Goal: Information Seeking & Learning: Learn about a topic

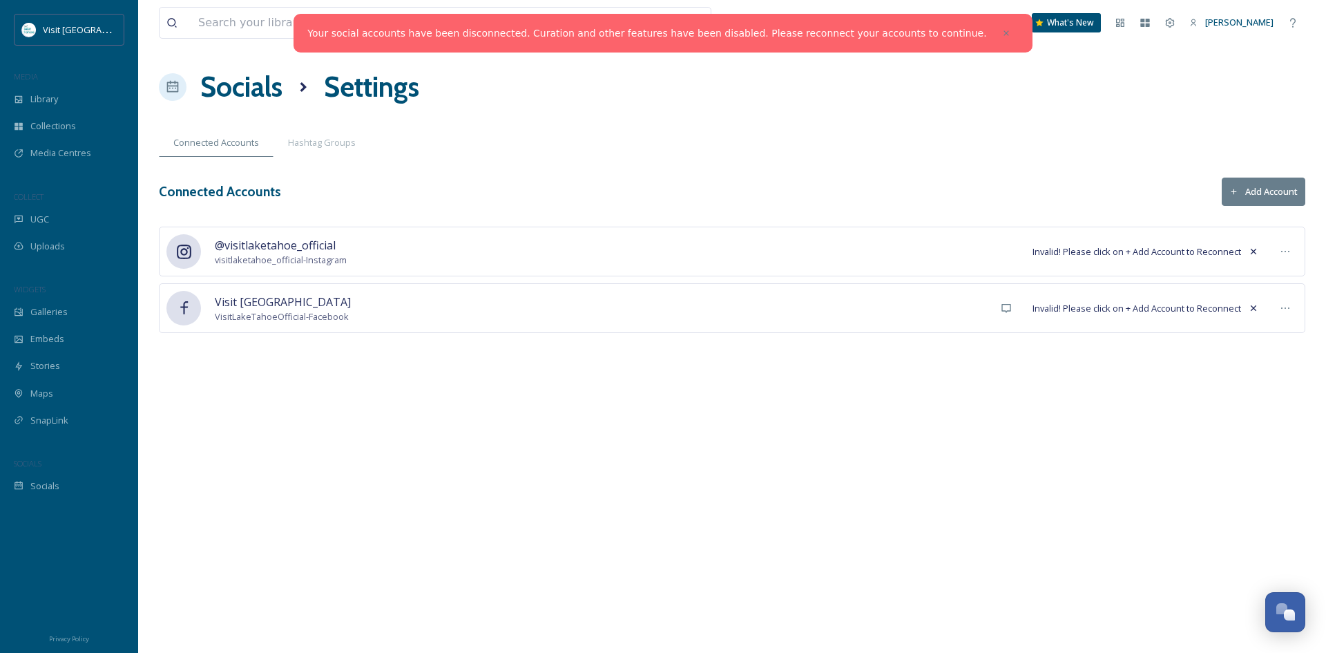
click at [807, 35] on link "Your social accounts have been disconnected. Curation and other features have b…" at bounding box center [646, 33] width 679 height 15
click at [1287, 250] on icon at bounding box center [1285, 251] width 11 height 11
click at [291, 253] on span "visitlaketahoe_official - Instagram" at bounding box center [281, 259] width 132 height 13
click at [247, 249] on span "@visitlaketahoe_official" at bounding box center [281, 245] width 132 height 17
click at [200, 256] on div at bounding box center [183, 251] width 35 height 35
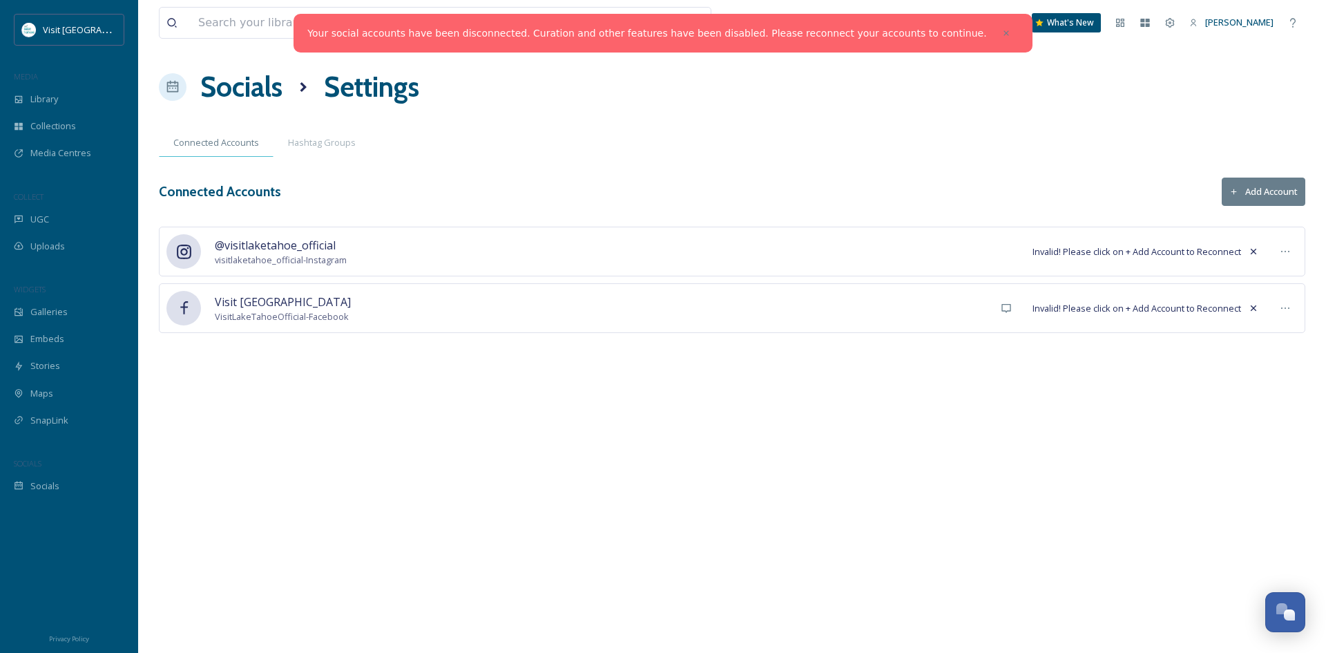
click at [222, 146] on span "Connected Accounts" at bounding box center [216, 142] width 86 height 13
click at [1001, 28] on icon at bounding box center [1006, 33] width 10 height 10
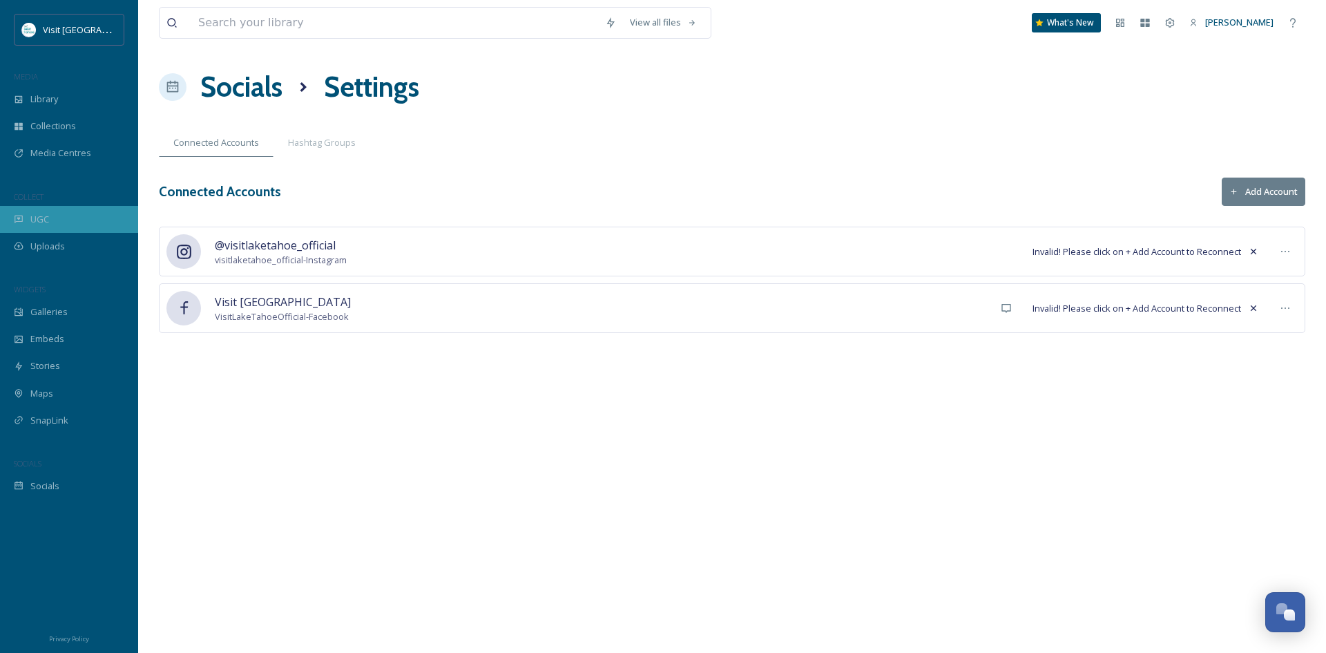
click at [37, 217] on span "UGC" at bounding box center [39, 219] width 19 height 13
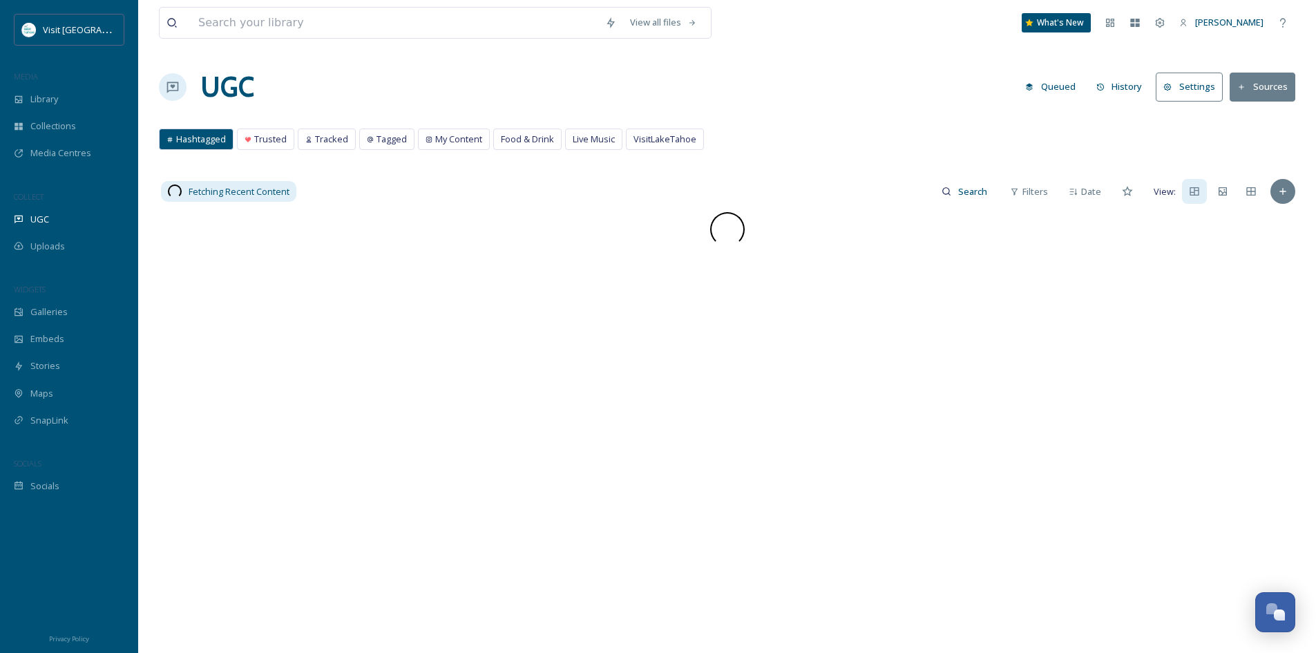
click at [1191, 87] on button "Settings" at bounding box center [1188, 87] width 67 height 28
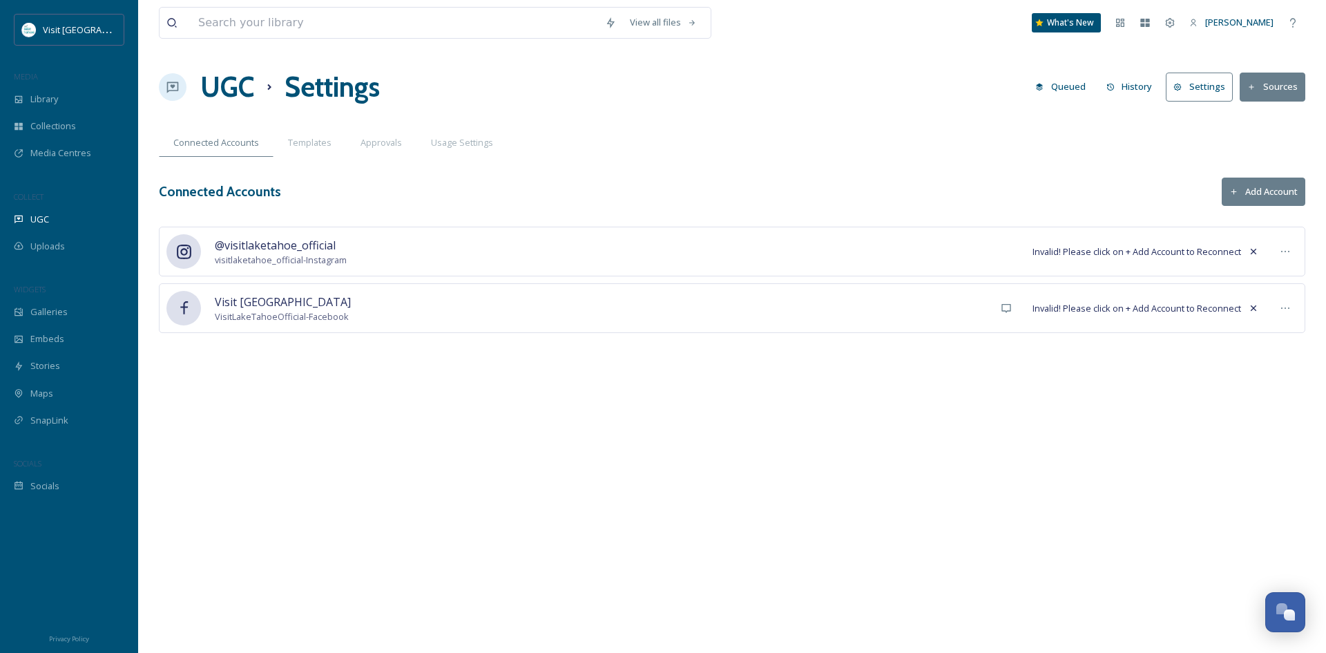
click at [1275, 188] on button "Add Account" at bounding box center [1264, 191] width 84 height 28
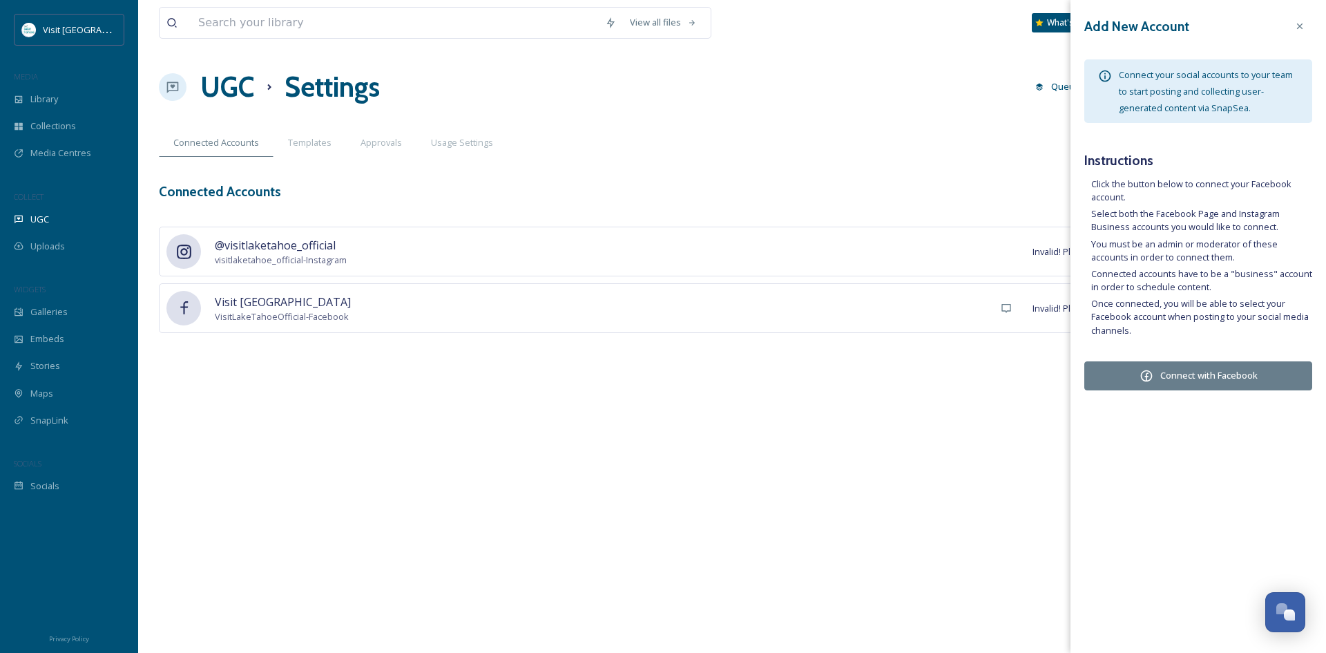
click at [1205, 372] on button "Connect with Facebook" at bounding box center [1198, 375] width 228 height 29
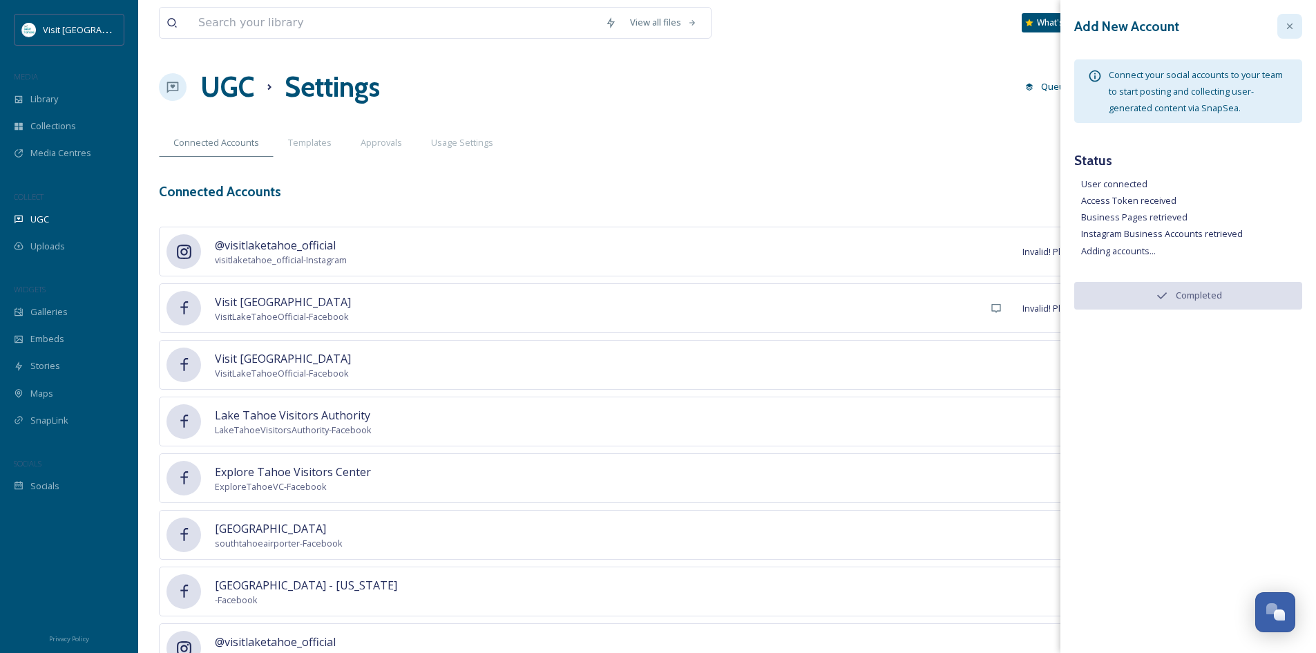
click at [1287, 23] on icon at bounding box center [1289, 26] width 11 height 11
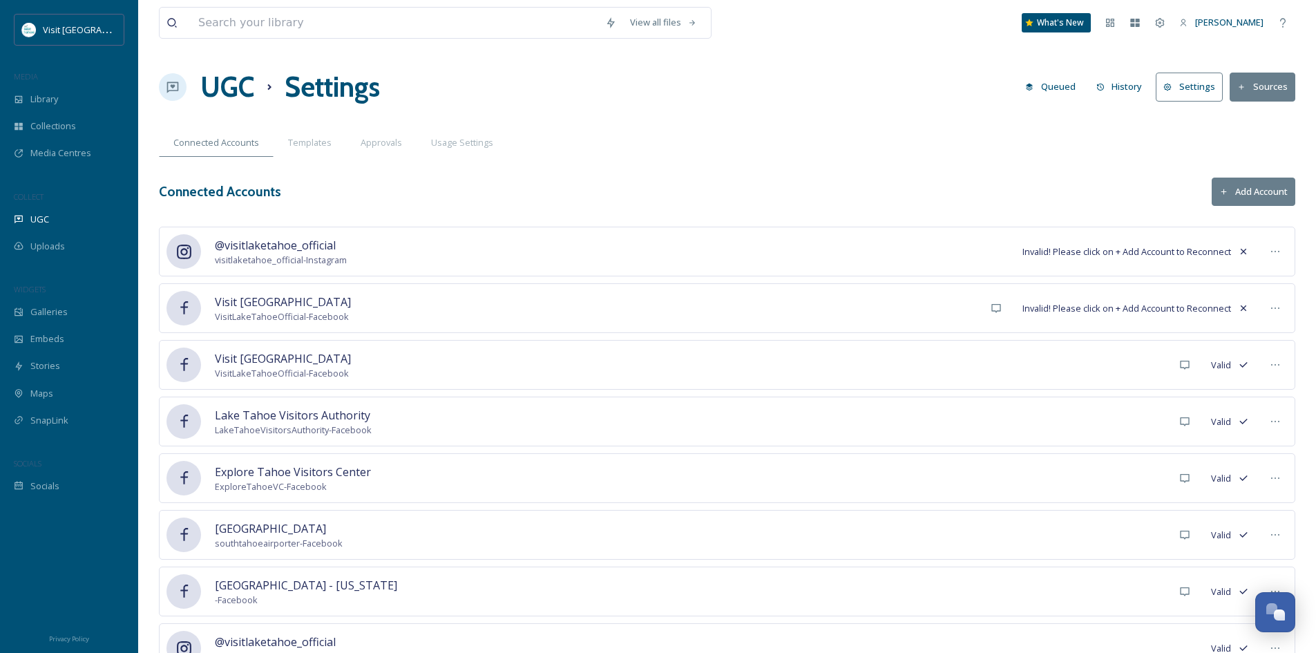
click at [1244, 252] on icon at bounding box center [1243, 252] width 6 height 6
click at [1244, 305] on icon at bounding box center [1243, 308] width 11 height 11
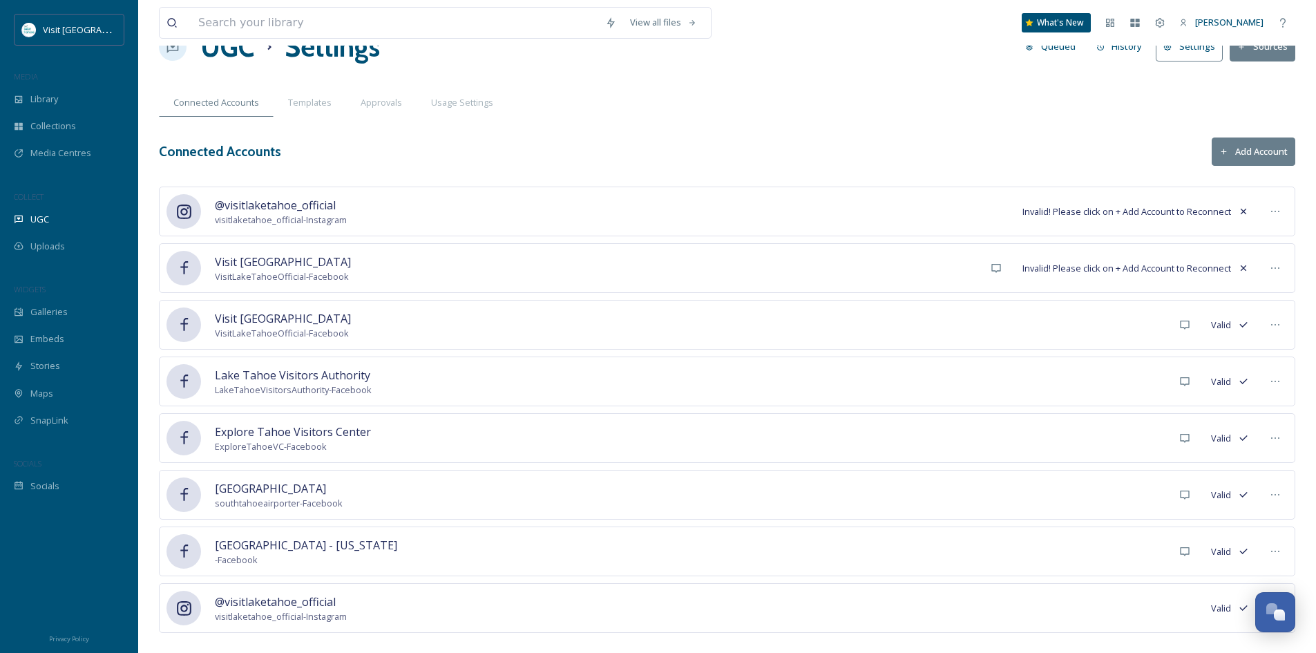
scroll to position [61, 0]
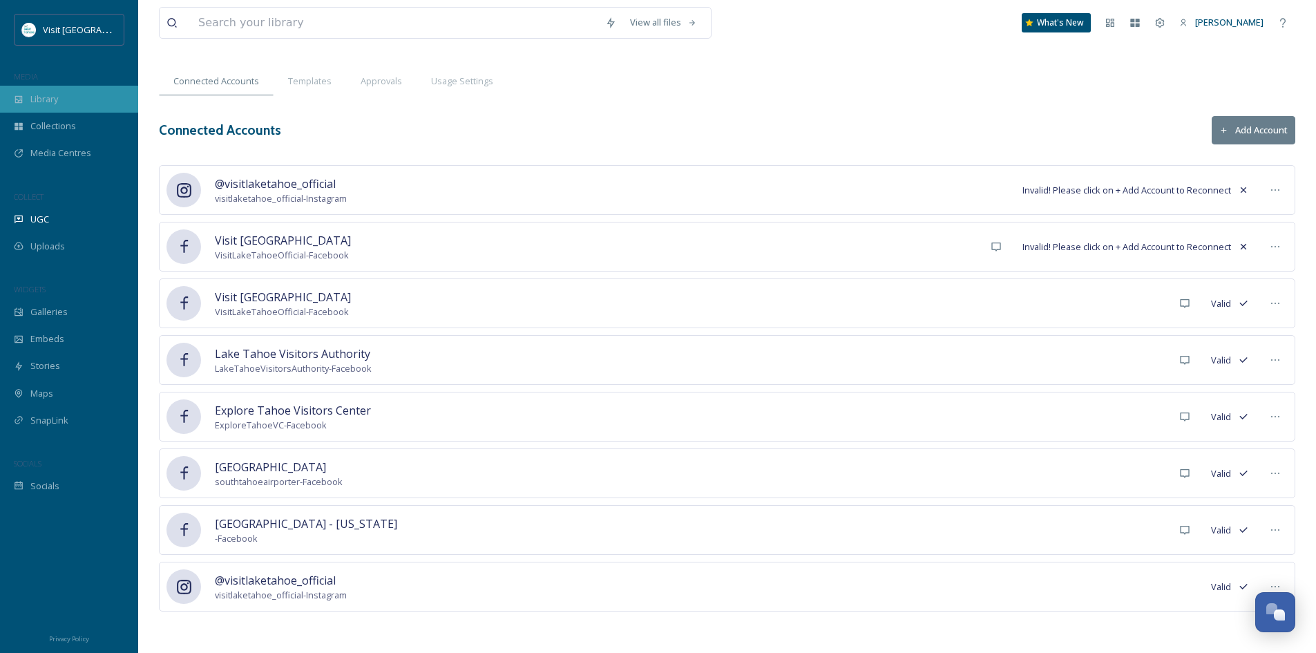
click at [46, 103] on span "Library" at bounding box center [44, 99] width 28 height 13
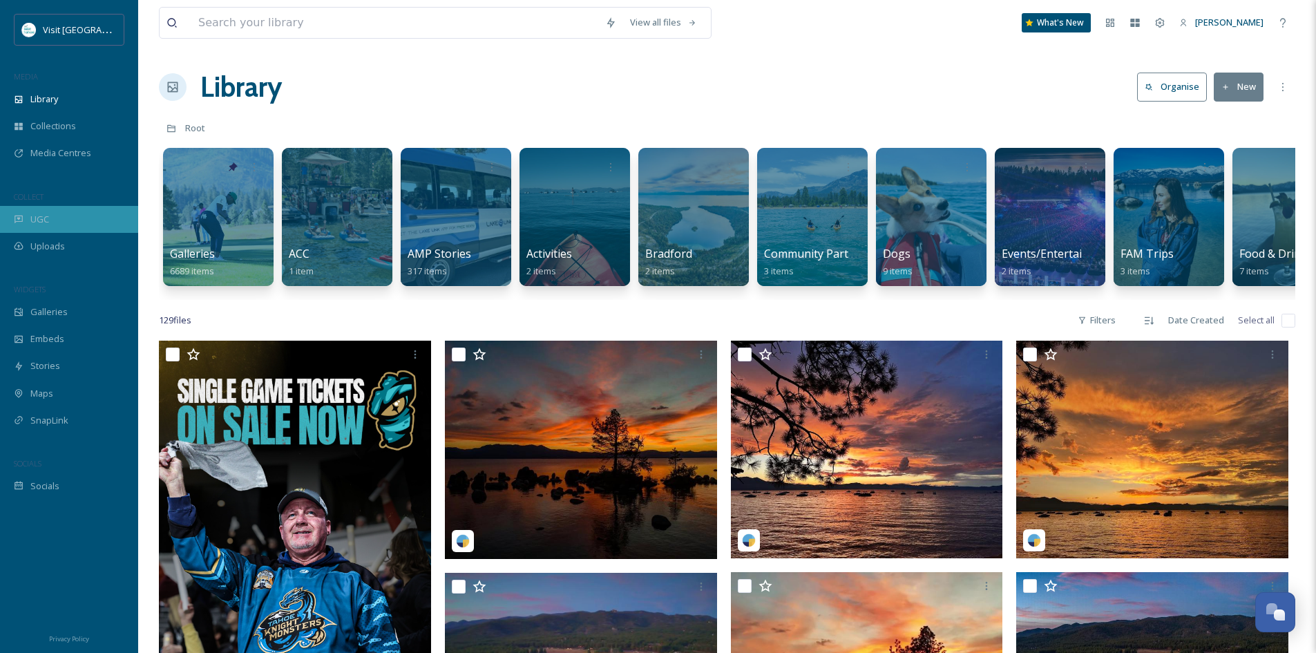
click at [46, 209] on div "UGC" at bounding box center [69, 219] width 138 height 27
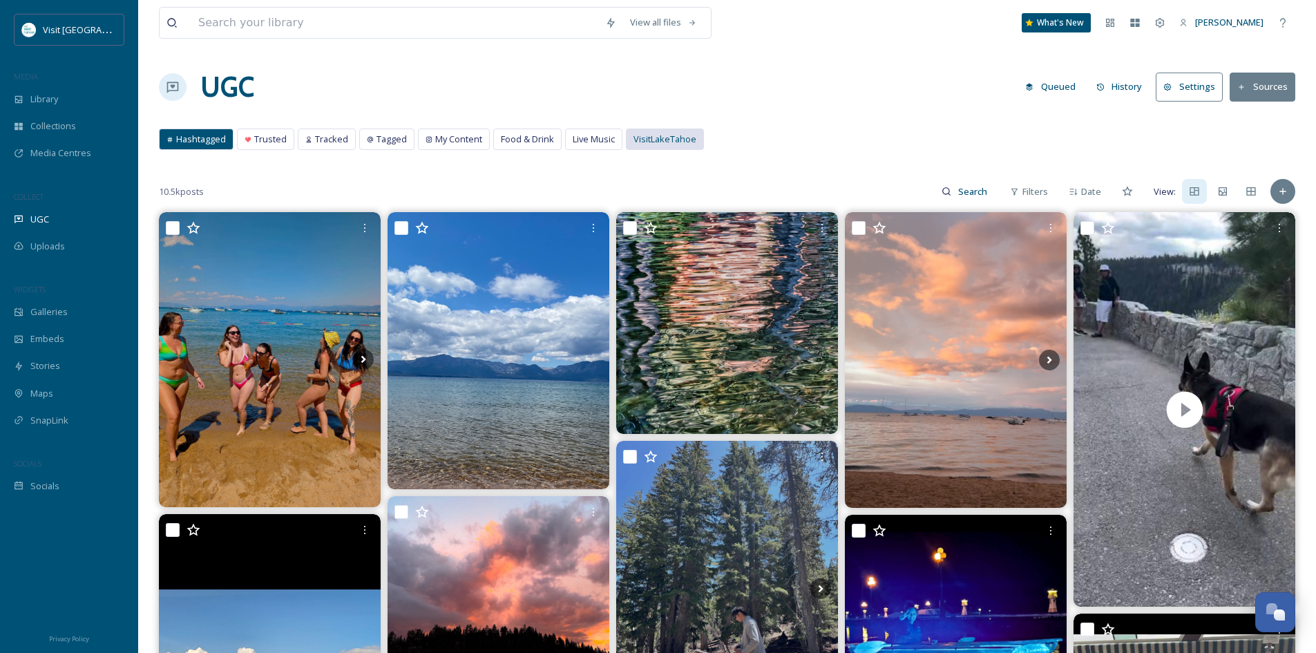
click at [676, 138] on span "VisitLakeTahoe" at bounding box center [664, 139] width 63 height 13
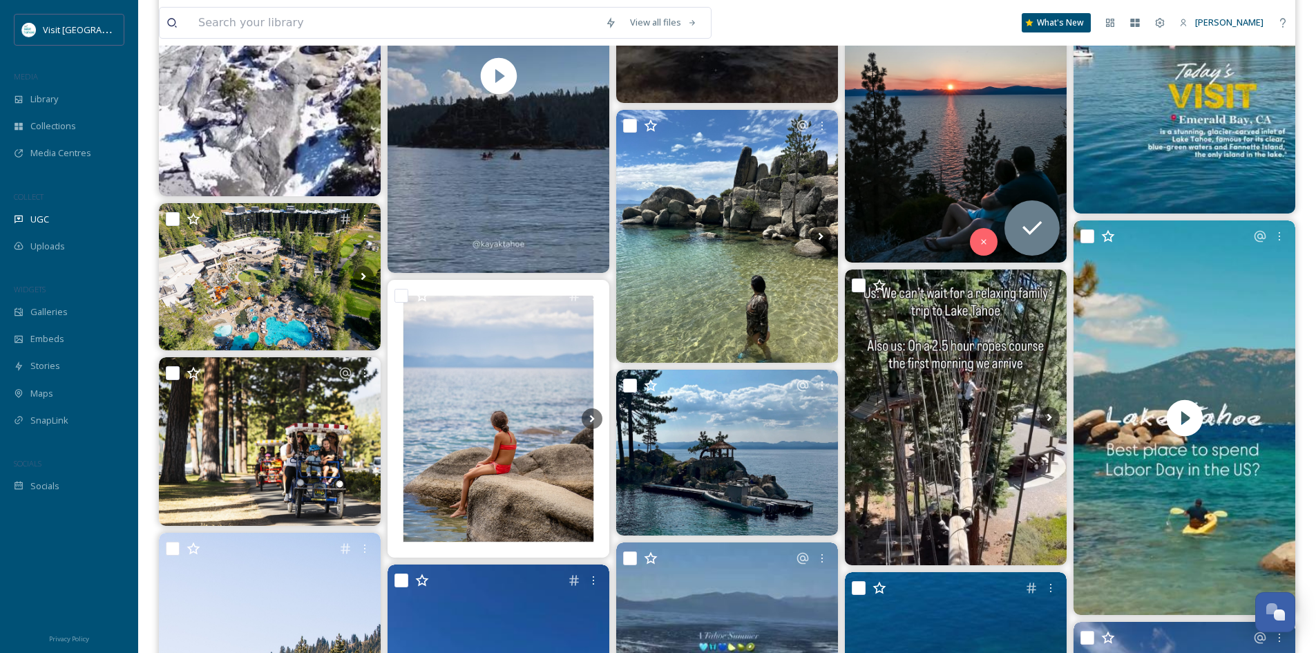
scroll to position [2832, 0]
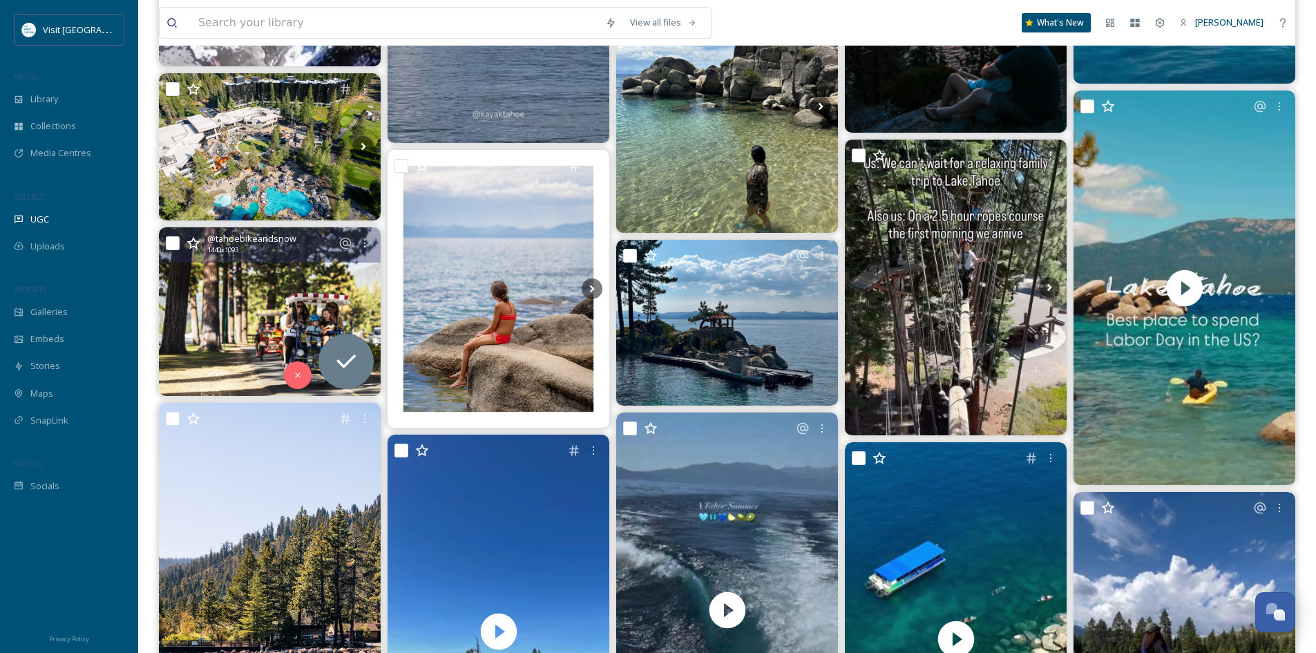
click at [231, 307] on img at bounding box center [270, 311] width 222 height 169
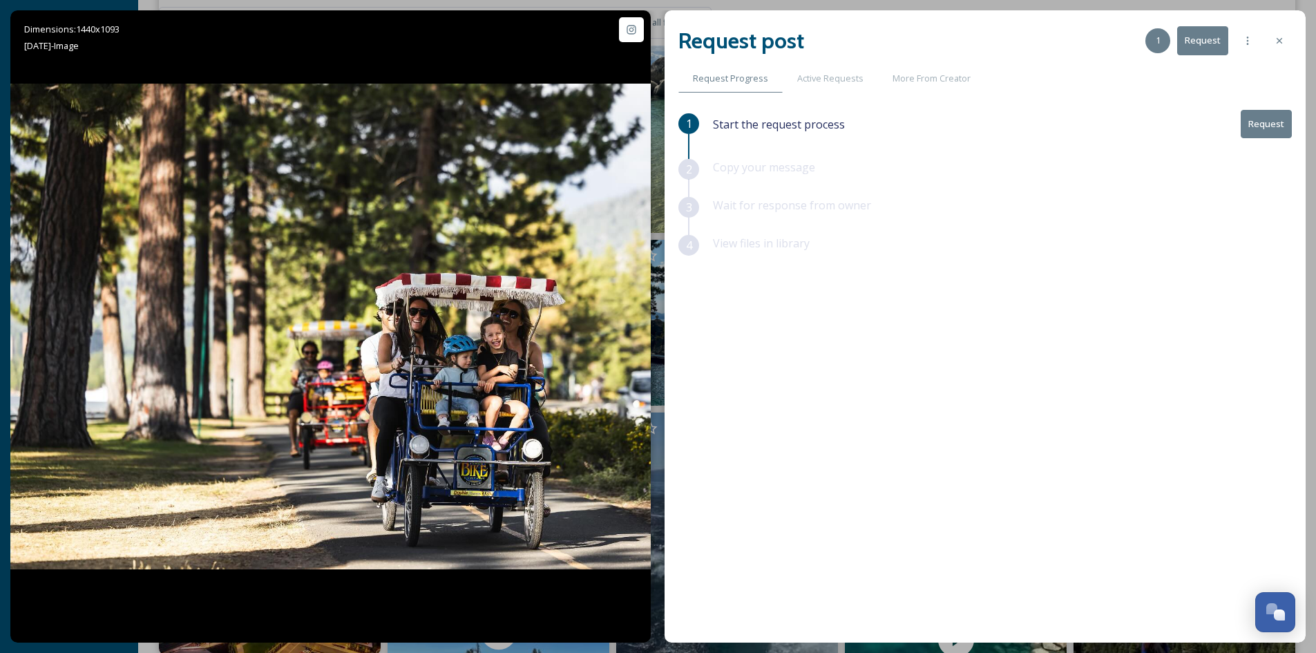
click at [1271, 127] on button "Request" at bounding box center [1265, 124] width 51 height 28
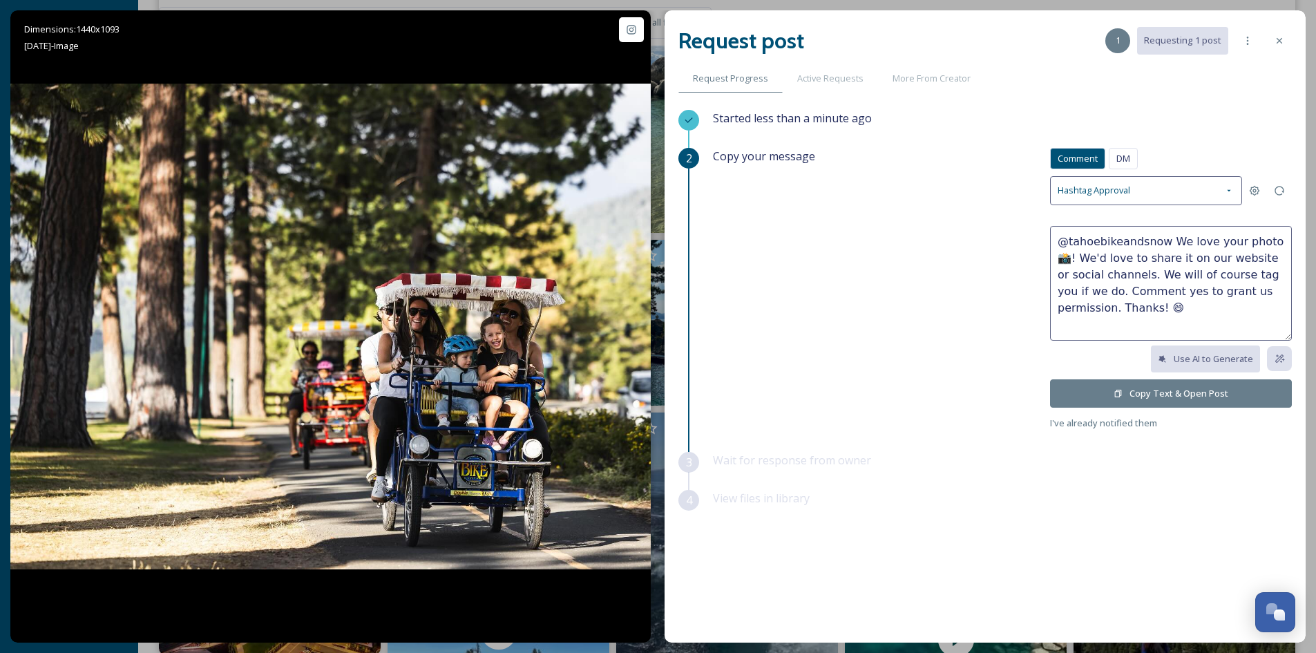
click at [1184, 394] on button "Copy Text & Open Post" at bounding box center [1171, 393] width 242 height 28
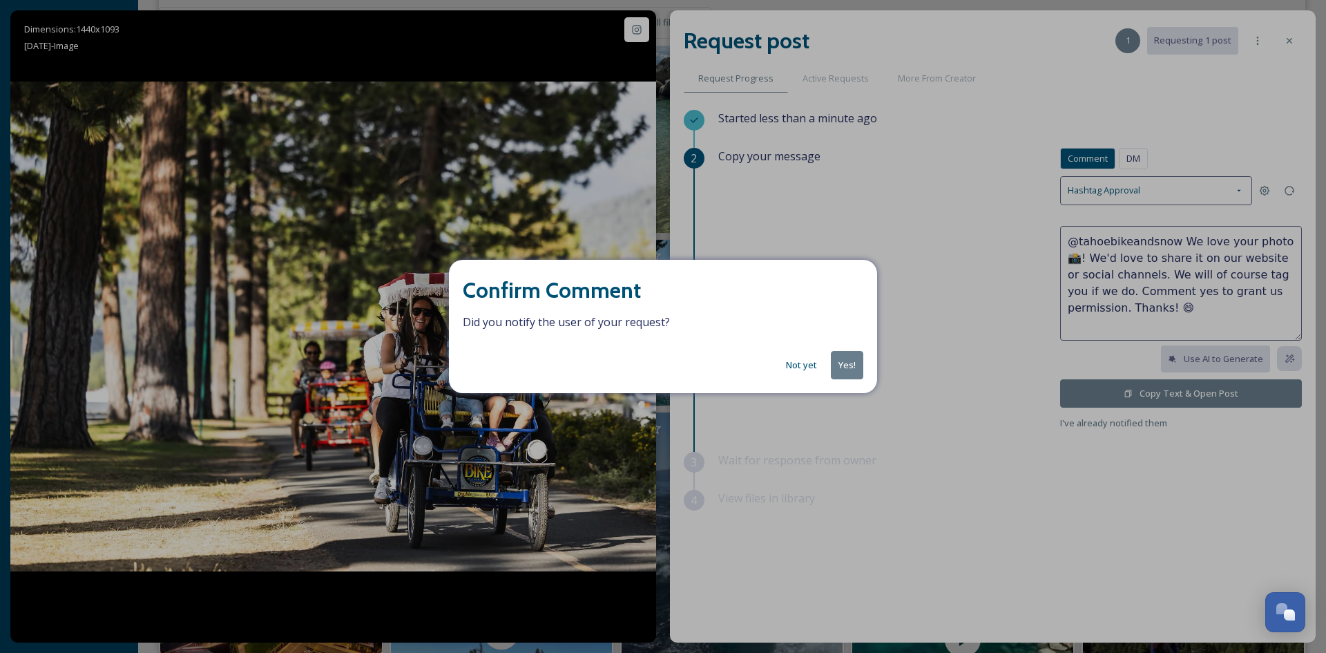
click at [847, 362] on button "Yes!" at bounding box center [847, 365] width 32 height 28
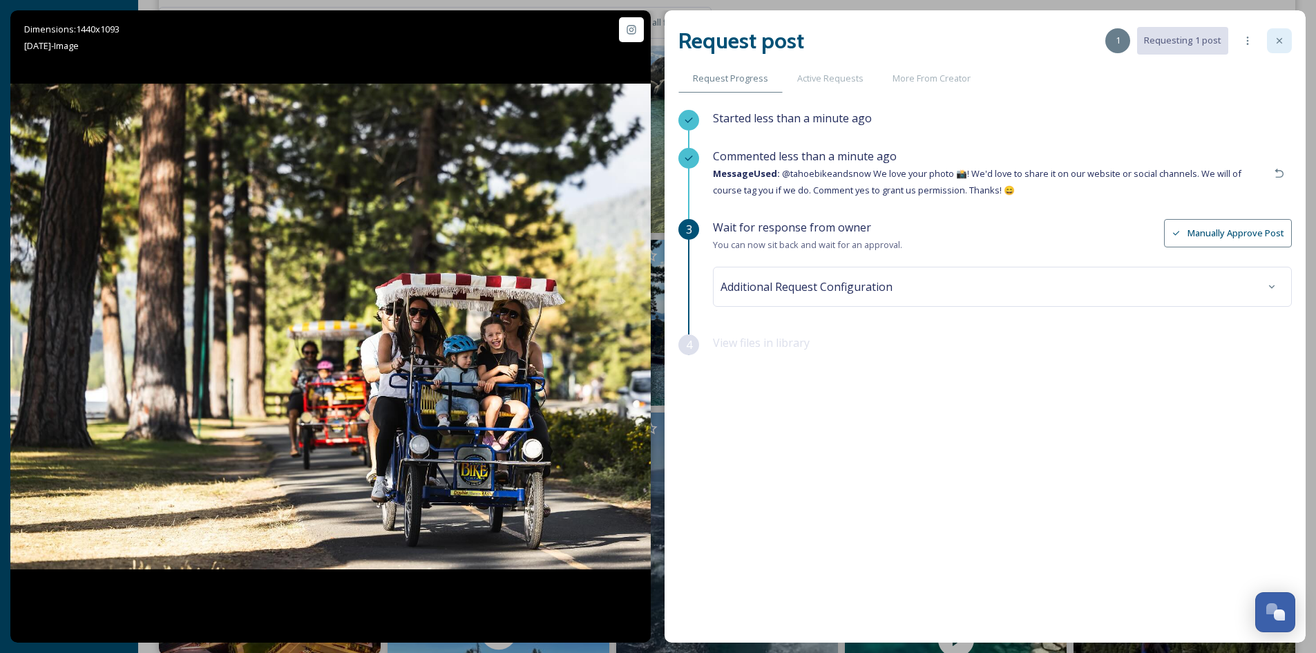
click at [1283, 50] on div at bounding box center [1279, 40] width 25 height 25
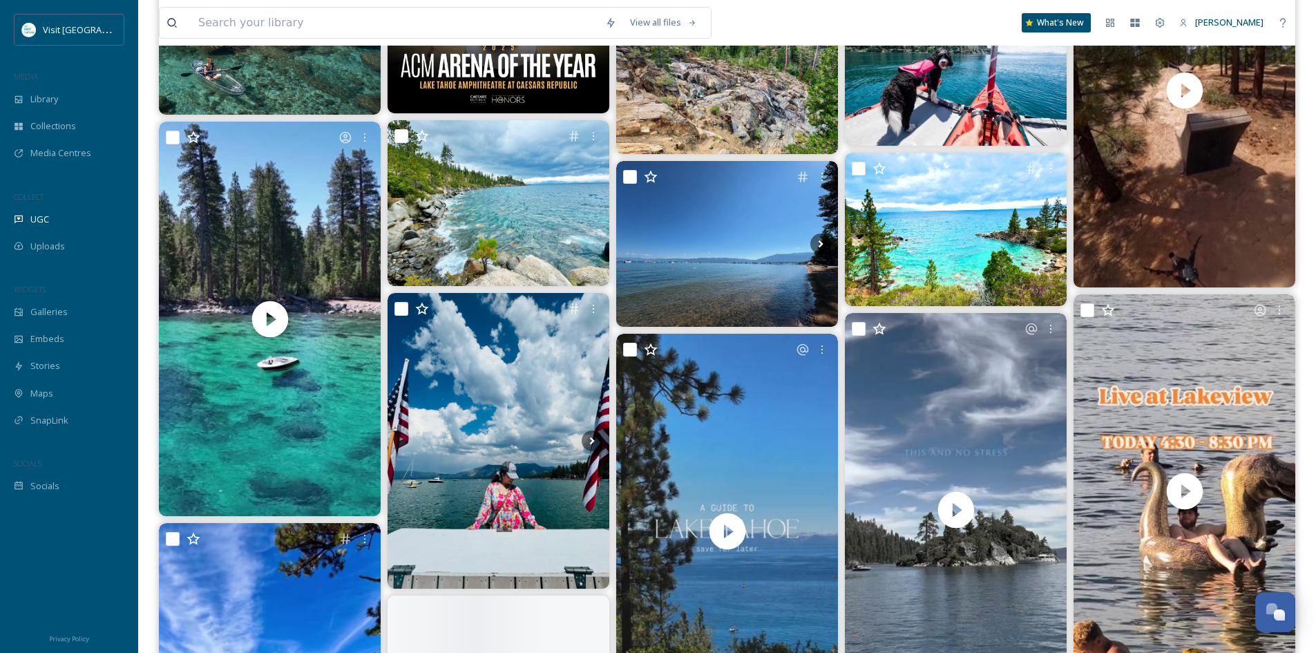
scroll to position [3868, 0]
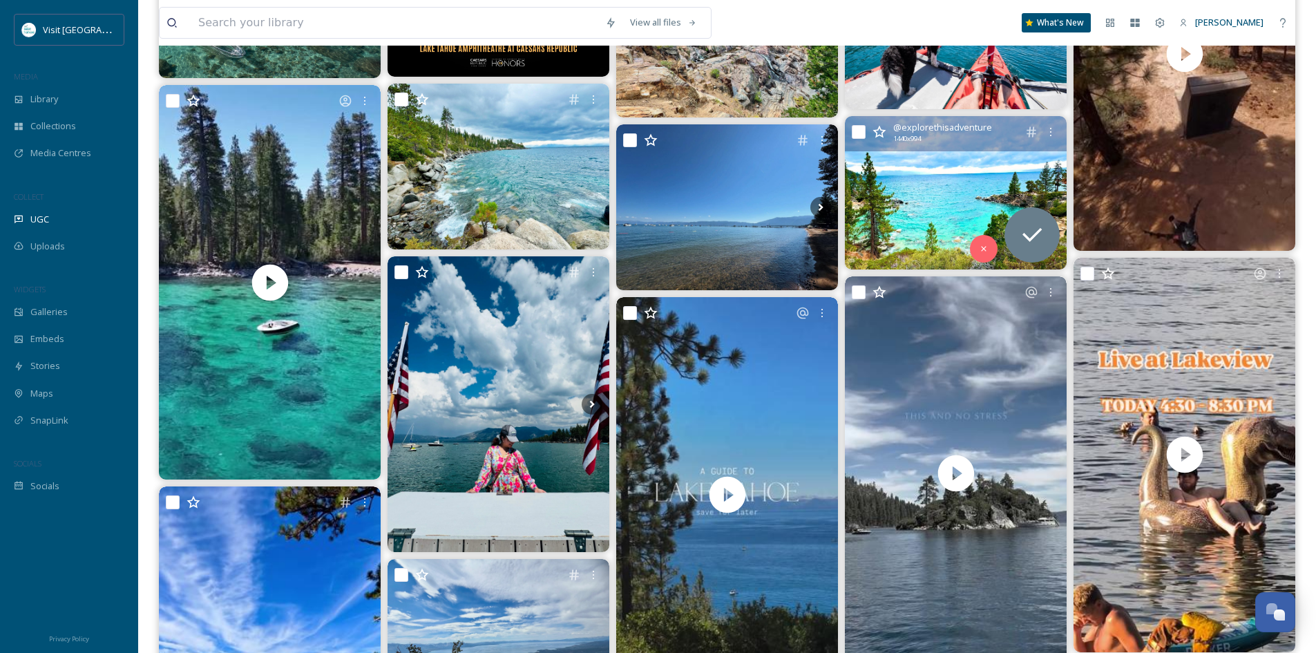
click at [948, 186] on img at bounding box center [956, 192] width 222 height 153
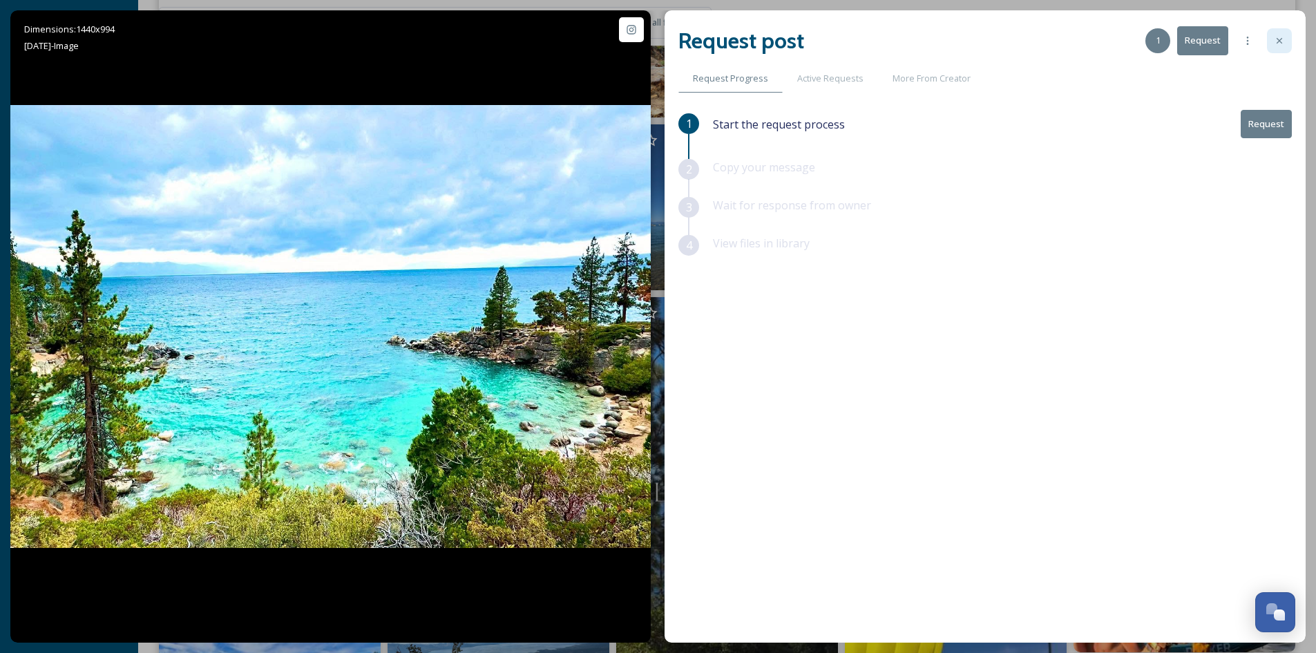
click at [1275, 41] on icon at bounding box center [1279, 40] width 11 height 11
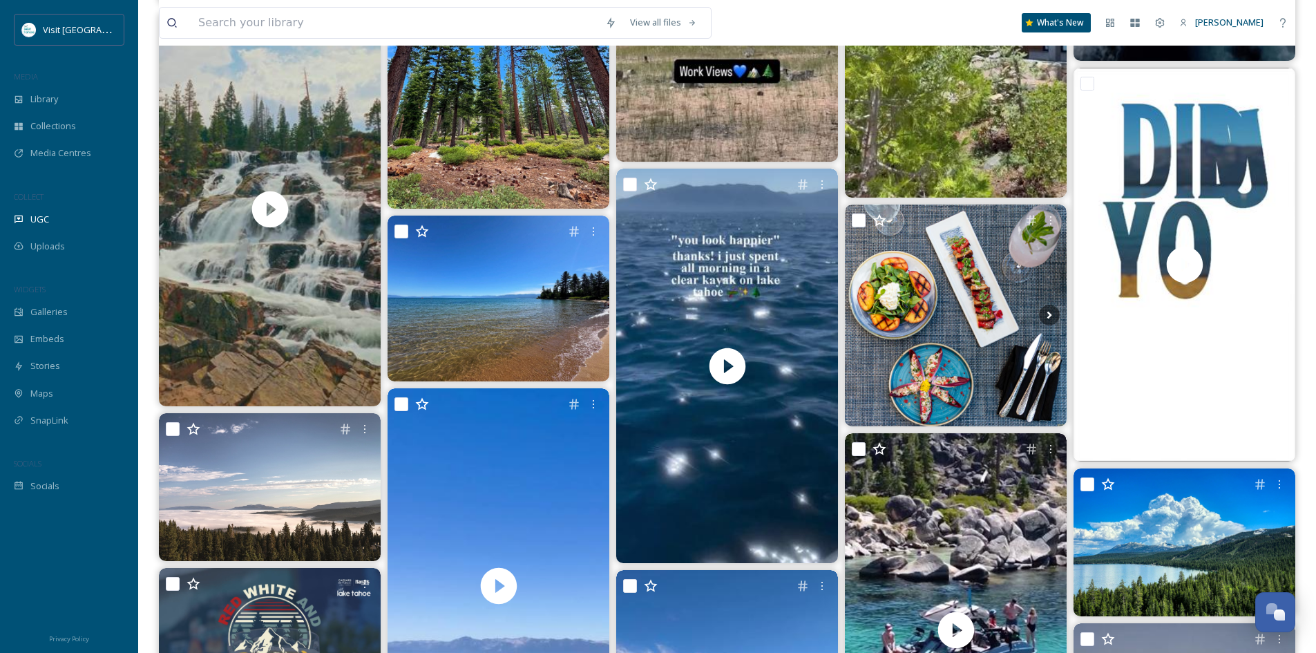
scroll to position [5249, 0]
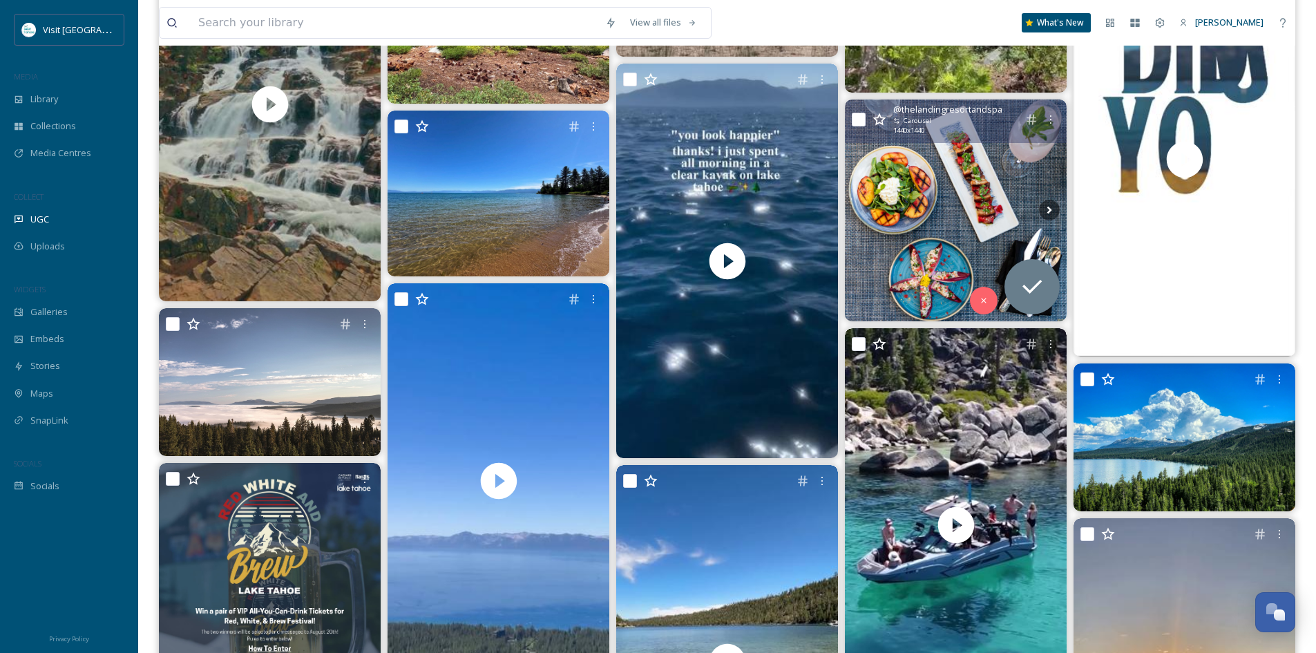
click at [932, 172] on img at bounding box center [956, 210] width 222 height 222
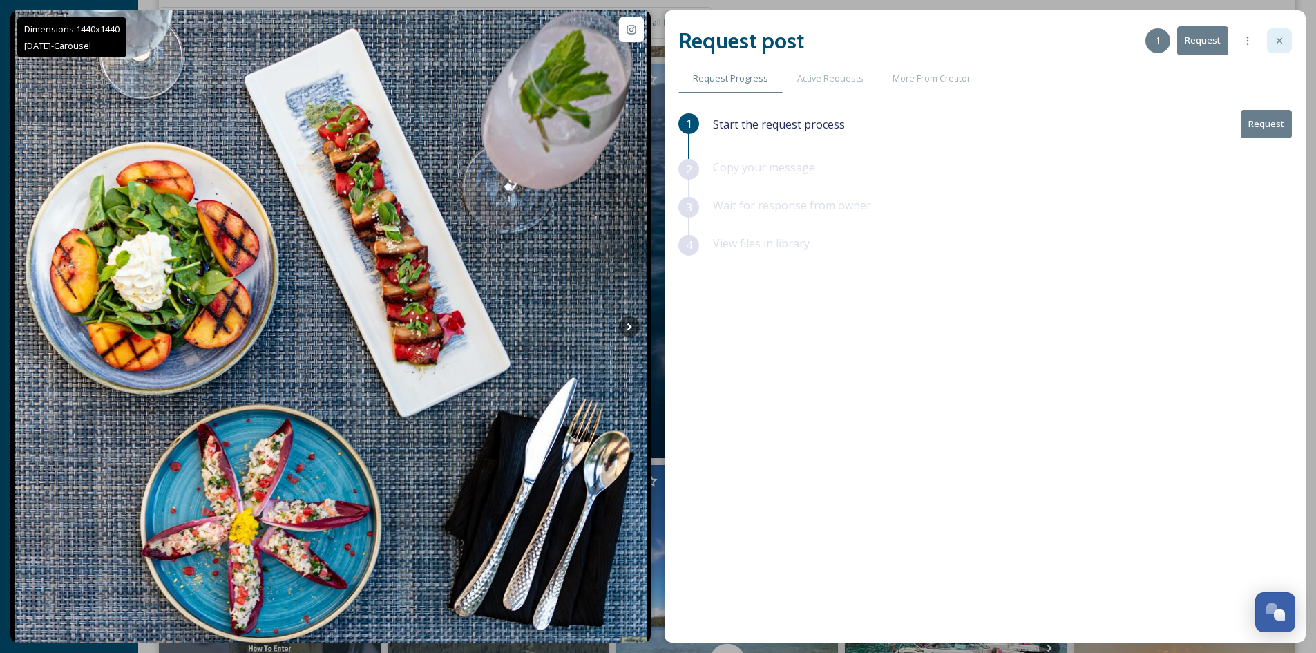
click at [1285, 45] on div at bounding box center [1279, 40] width 25 height 25
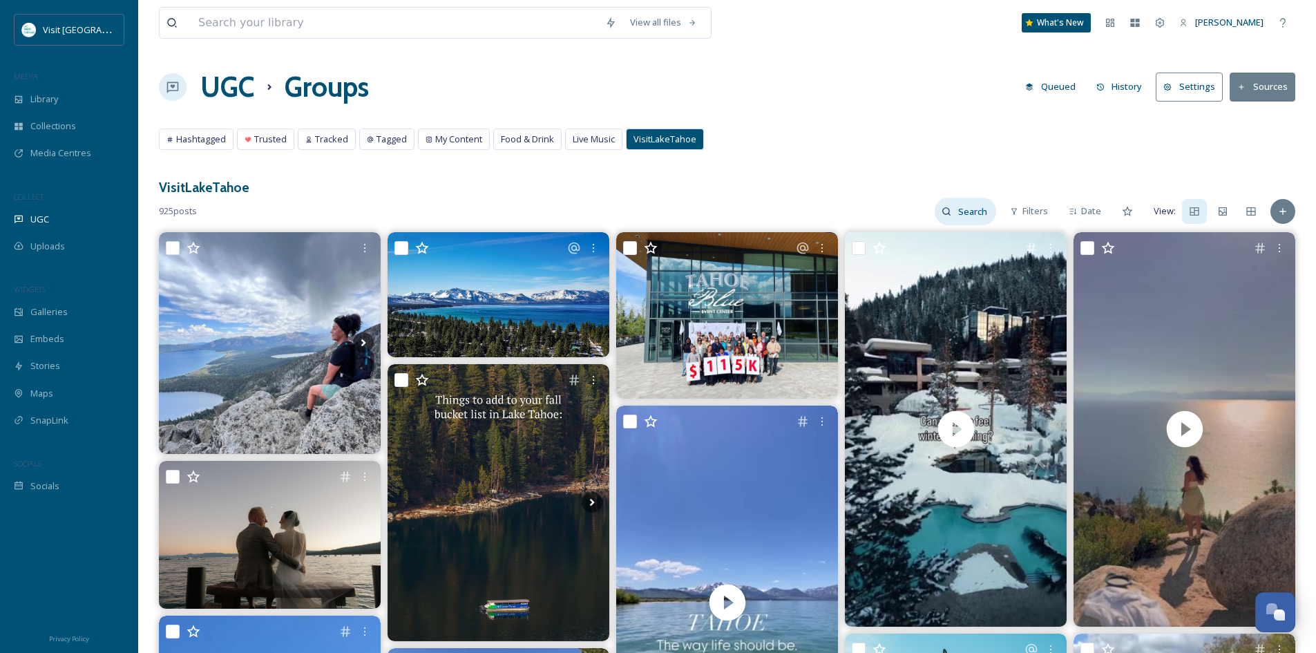
click at [974, 220] on input at bounding box center [973, 212] width 45 height 28
type input "lake tahoe"
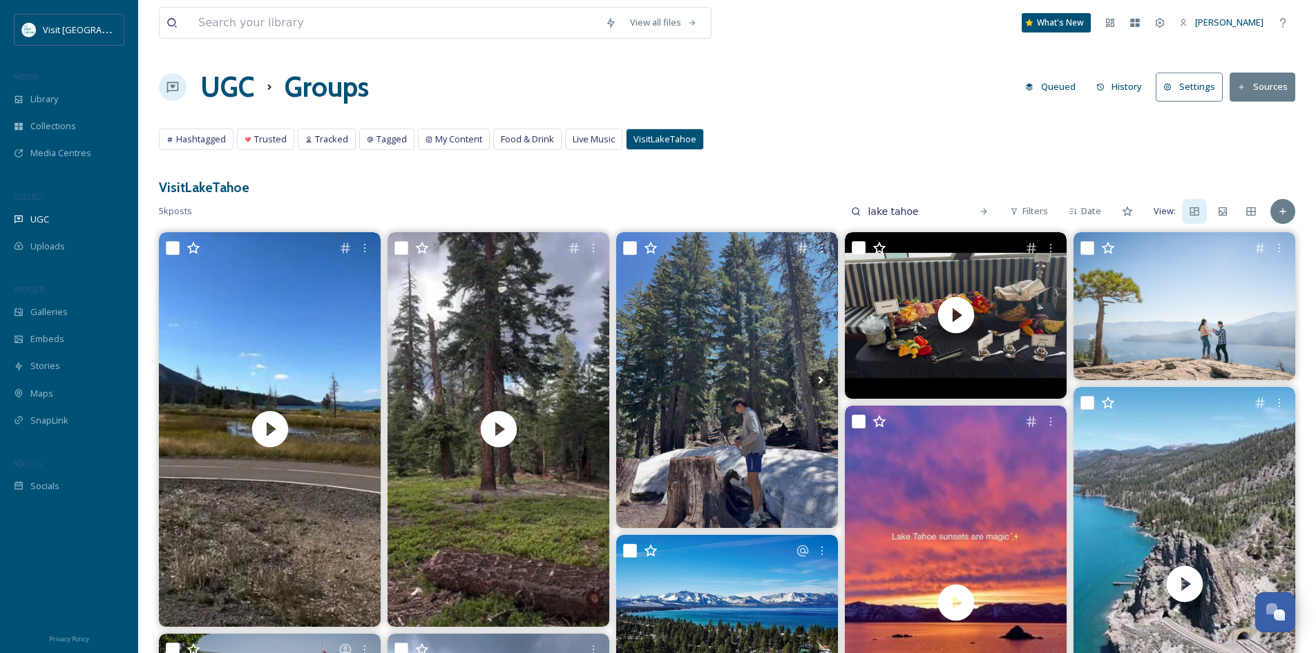
click at [191, 138] on span "Hashtagged" at bounding box center [201, 139] width 50 height 13
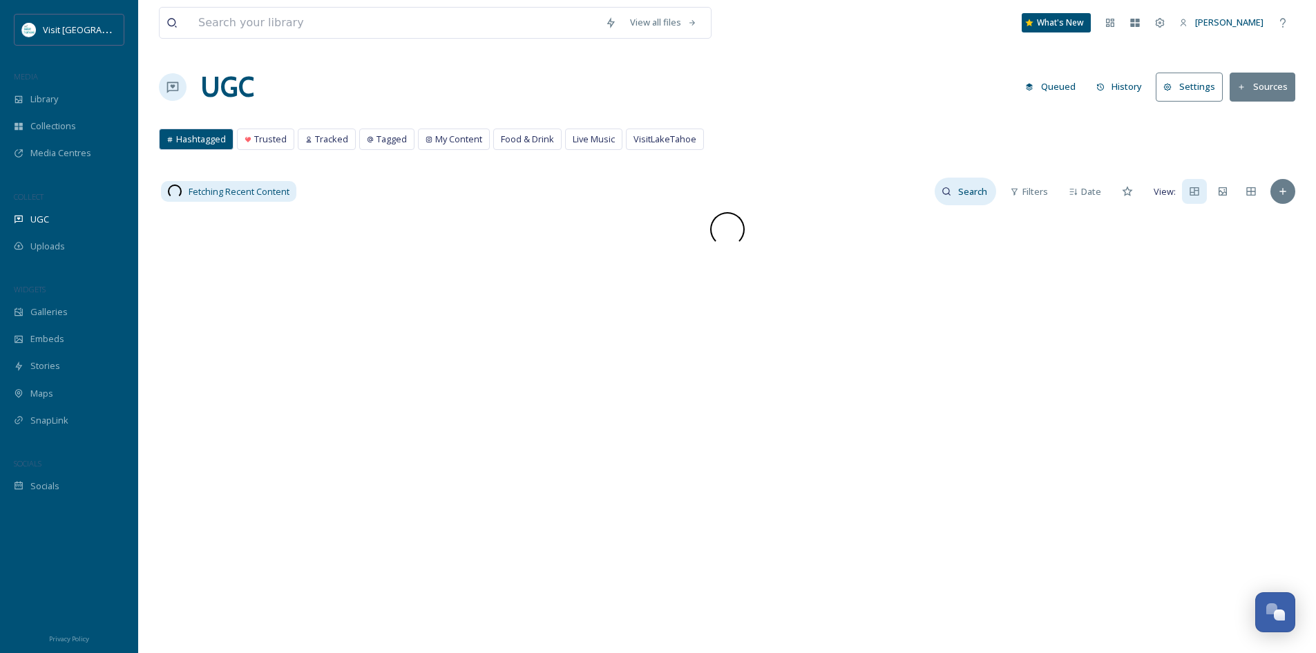
click at [976, 201] on input at bounding box center [973, 191] width 45 height 28
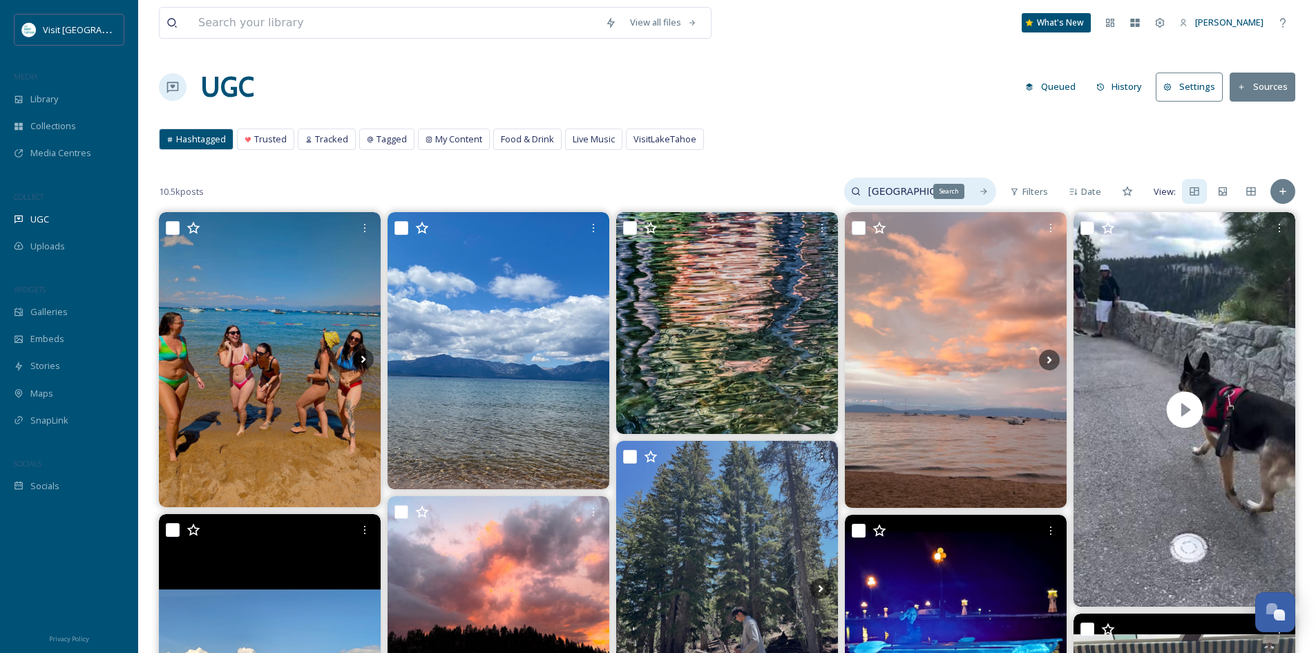
type input "Lake Tahoe"
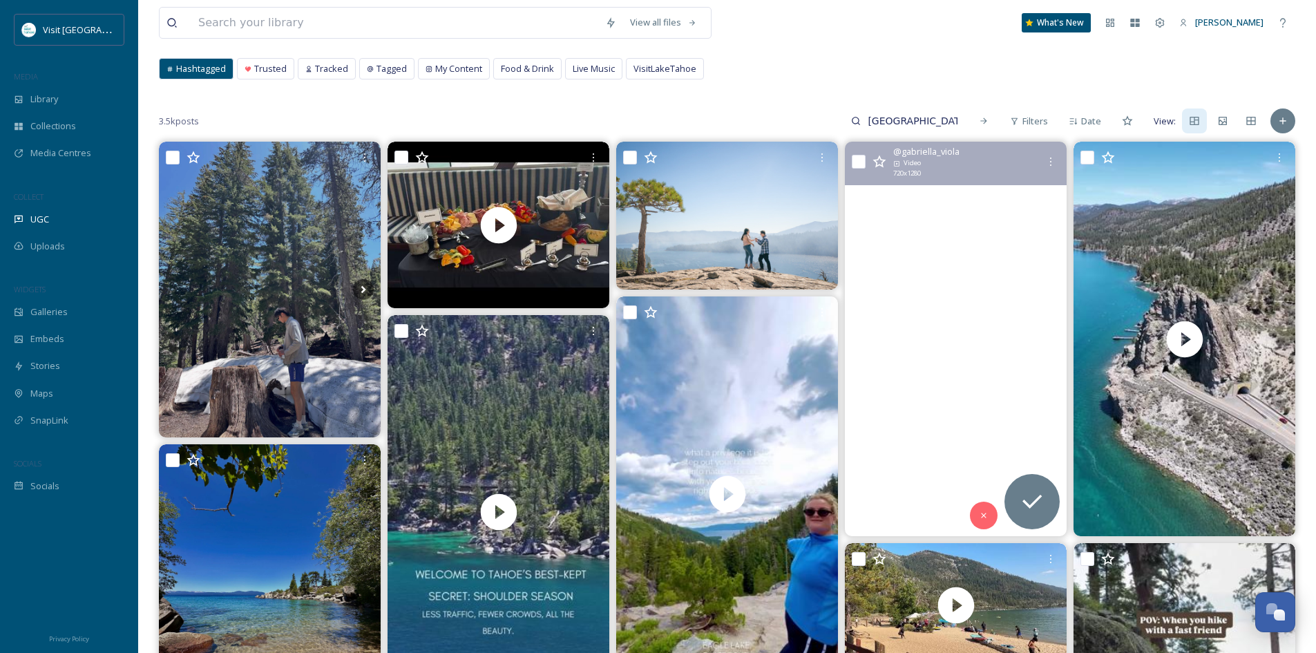
scroll to position [276, 0]
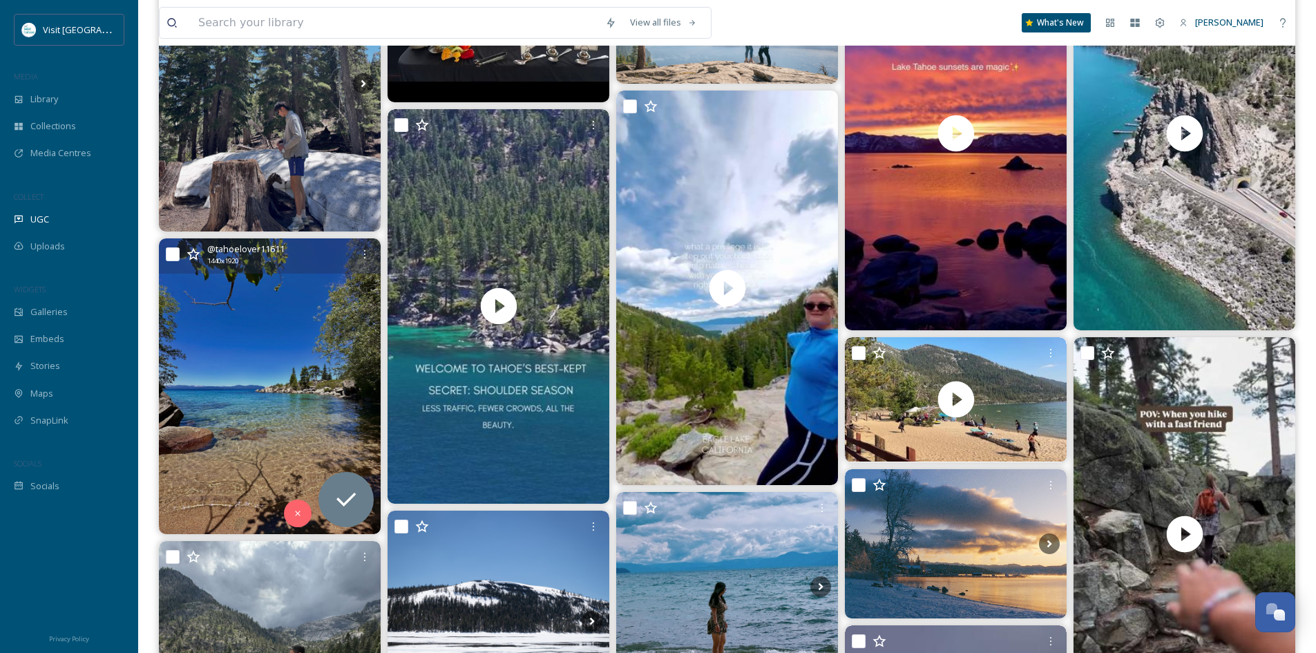
click at [280, 359] on img at bounding box center [270, 386] width 222 height 296
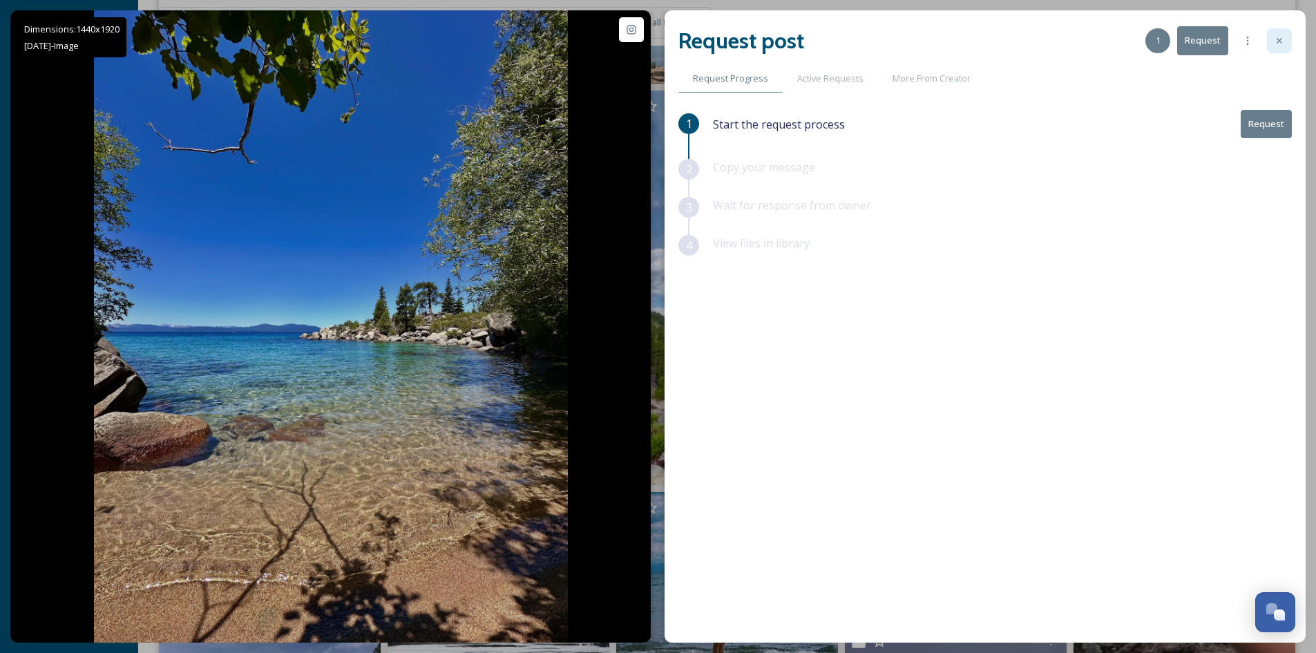
click at [1282, 37] on icon at bounding box center [1279, 40] width 11 height 11
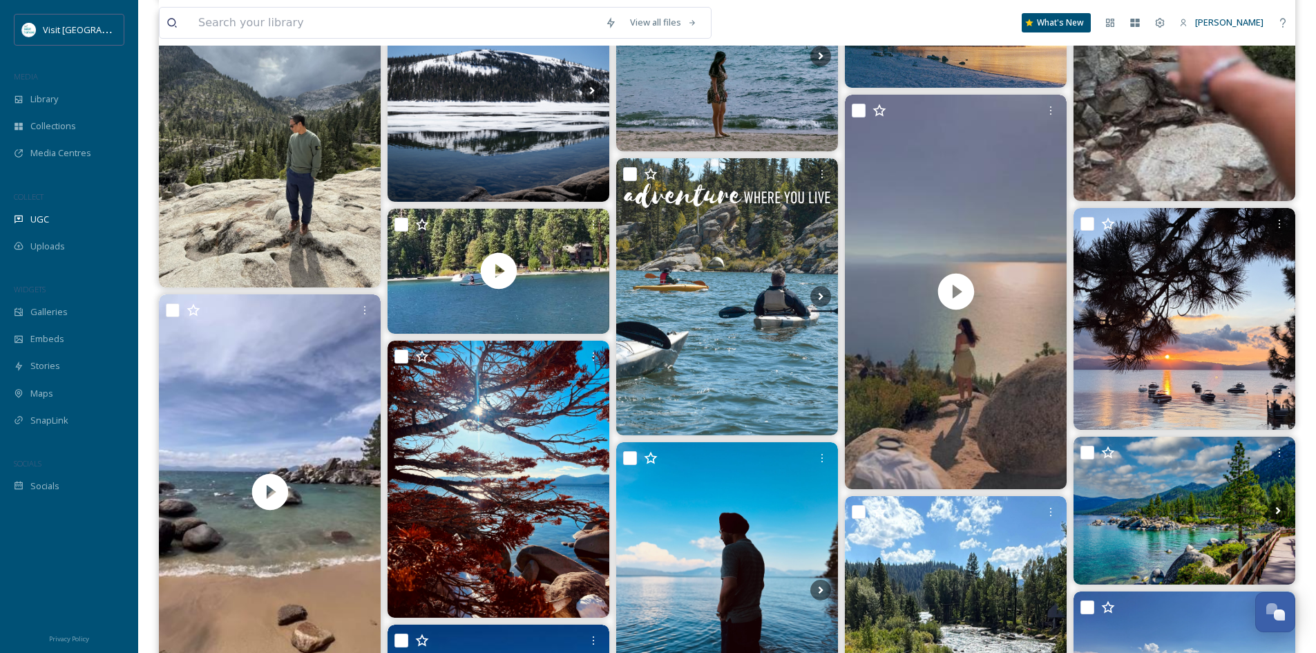
scroll to position [829, 0]
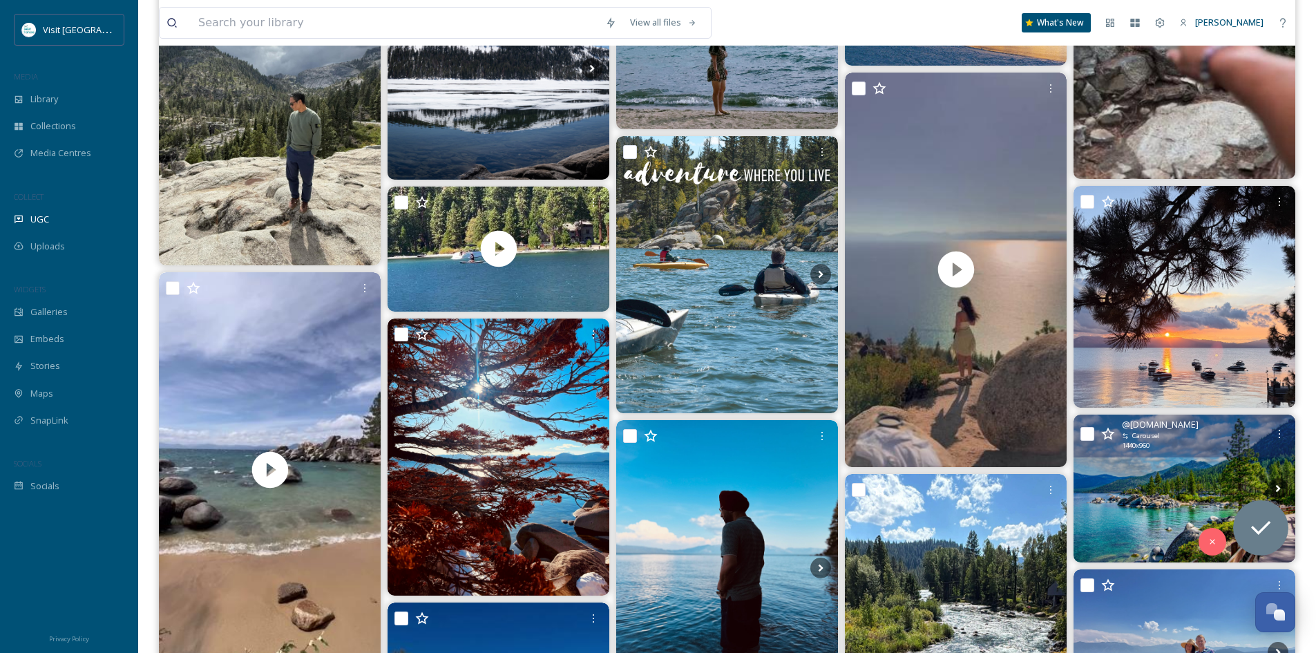
click at [1161, 489] on img at bounding box center [1184, 488] width 222 height 148
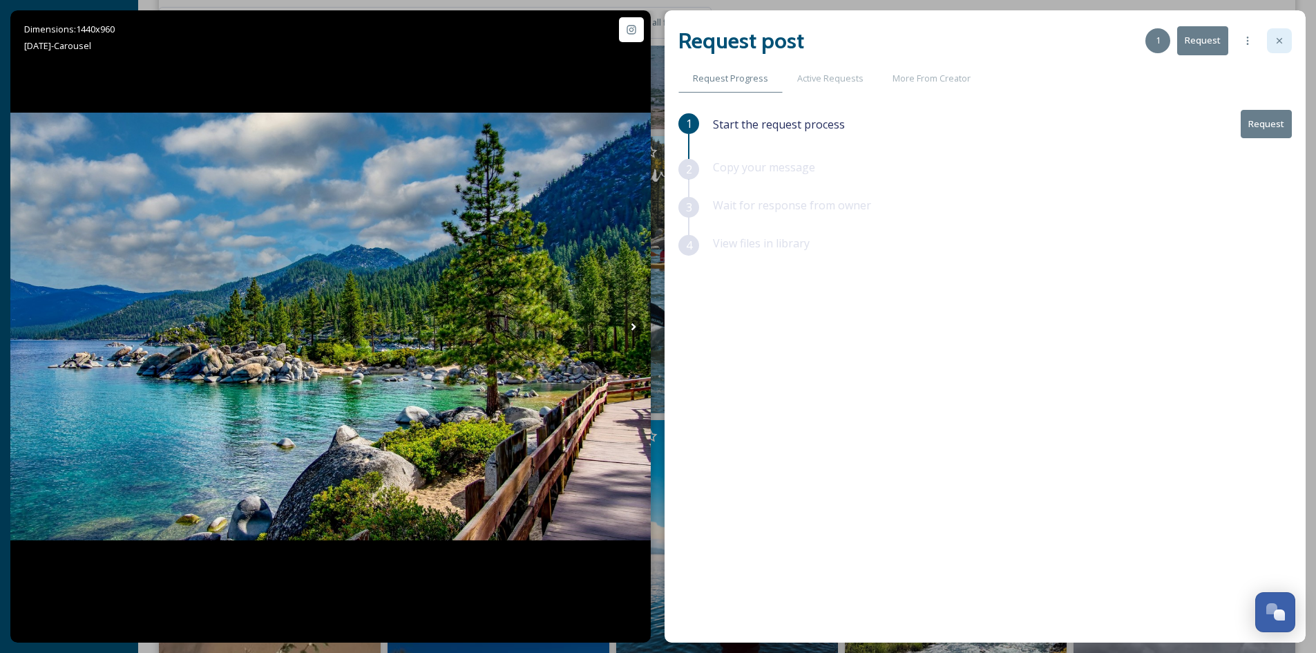
click at [1279, 44] on icon at bounding box center [1279, 40] width 11 height 11
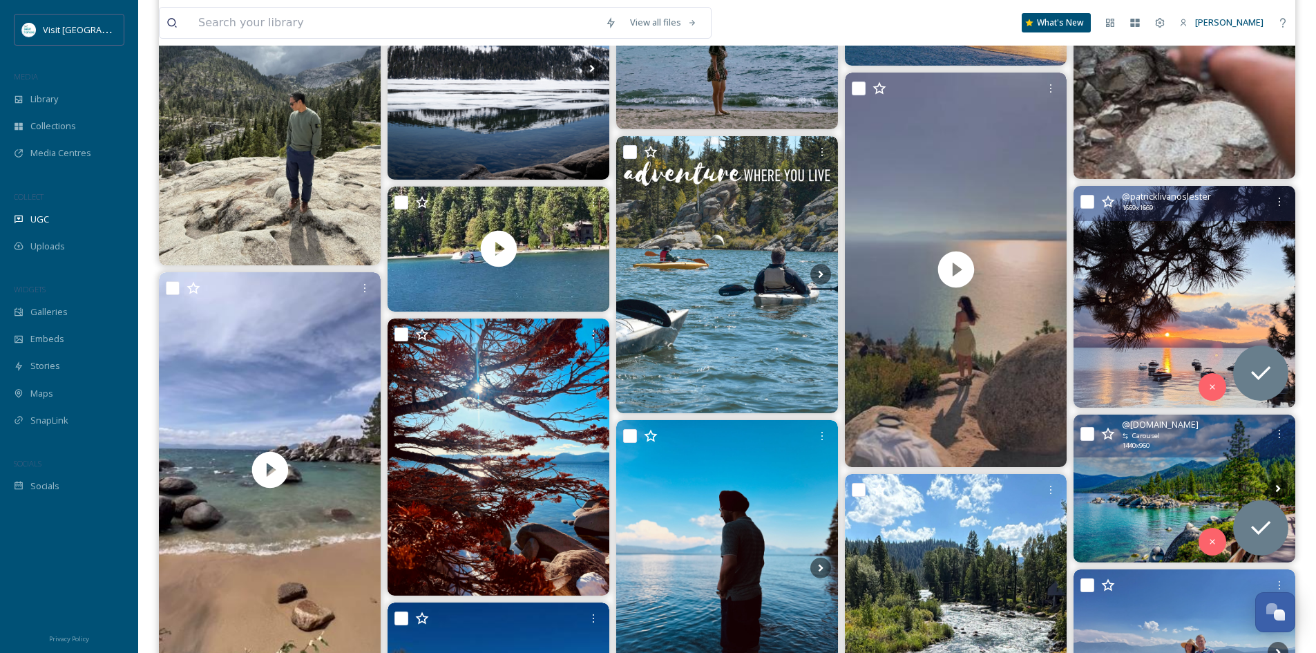
click at [1187, 300] on img at bounding box center [1184, 297] width 222 height 222
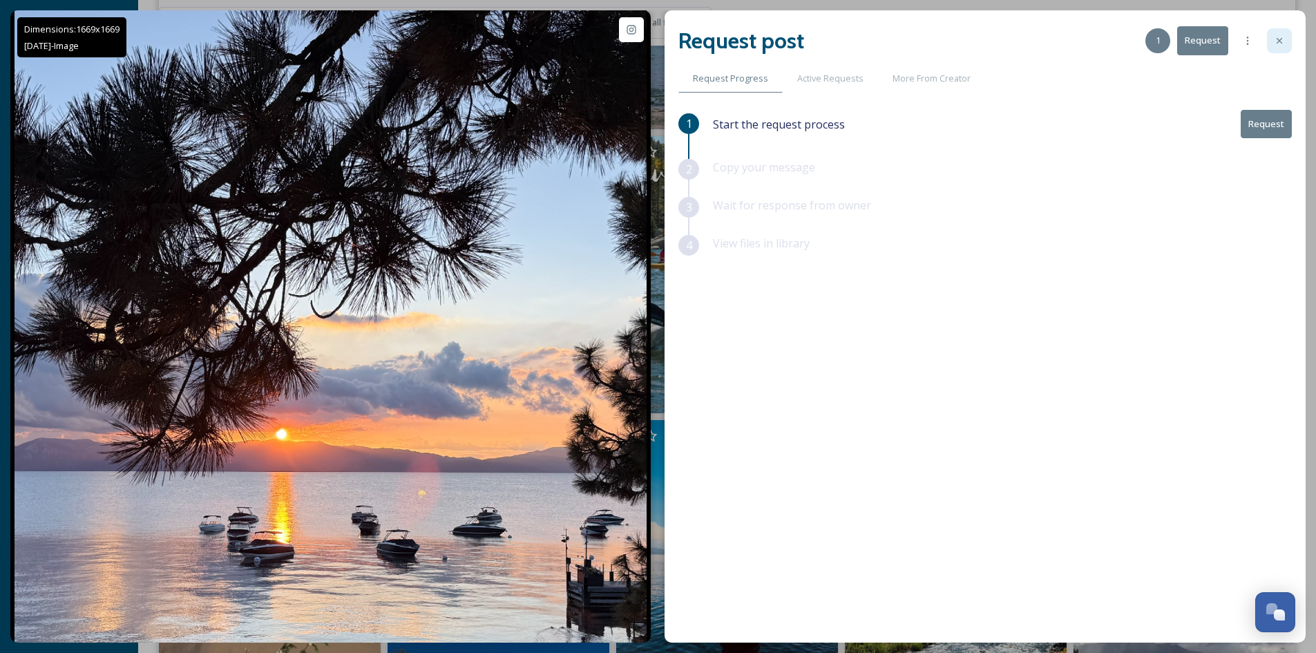
click at [1276, 41] on icon at bounding box center [1279, 40] width 11 height 11
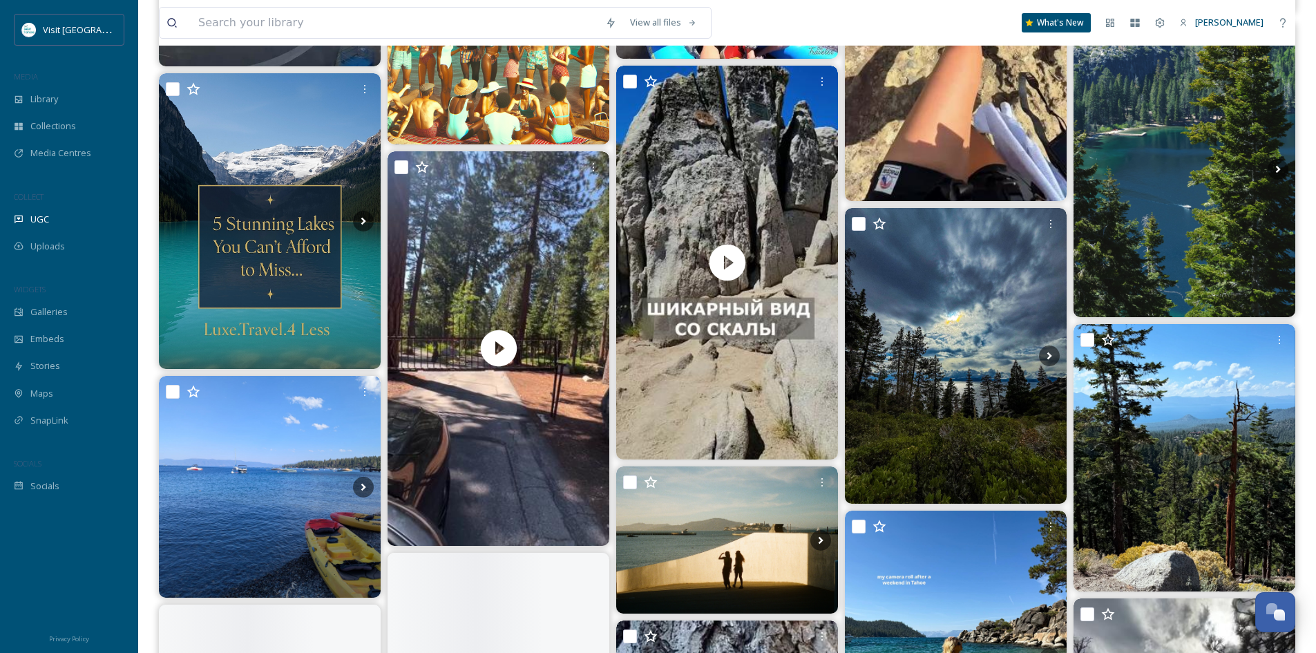
scroll to position [3246, 0]
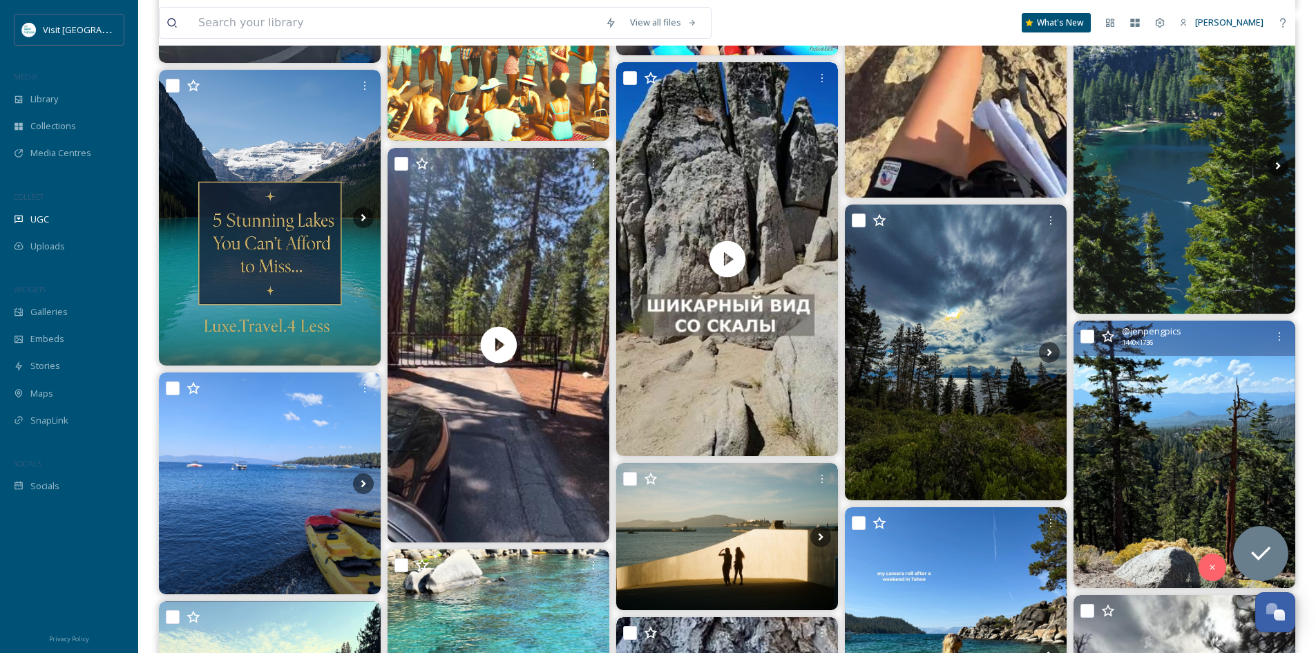
click at [1193, 434] on img at bounding box center [1184, 453] width 222 height 267
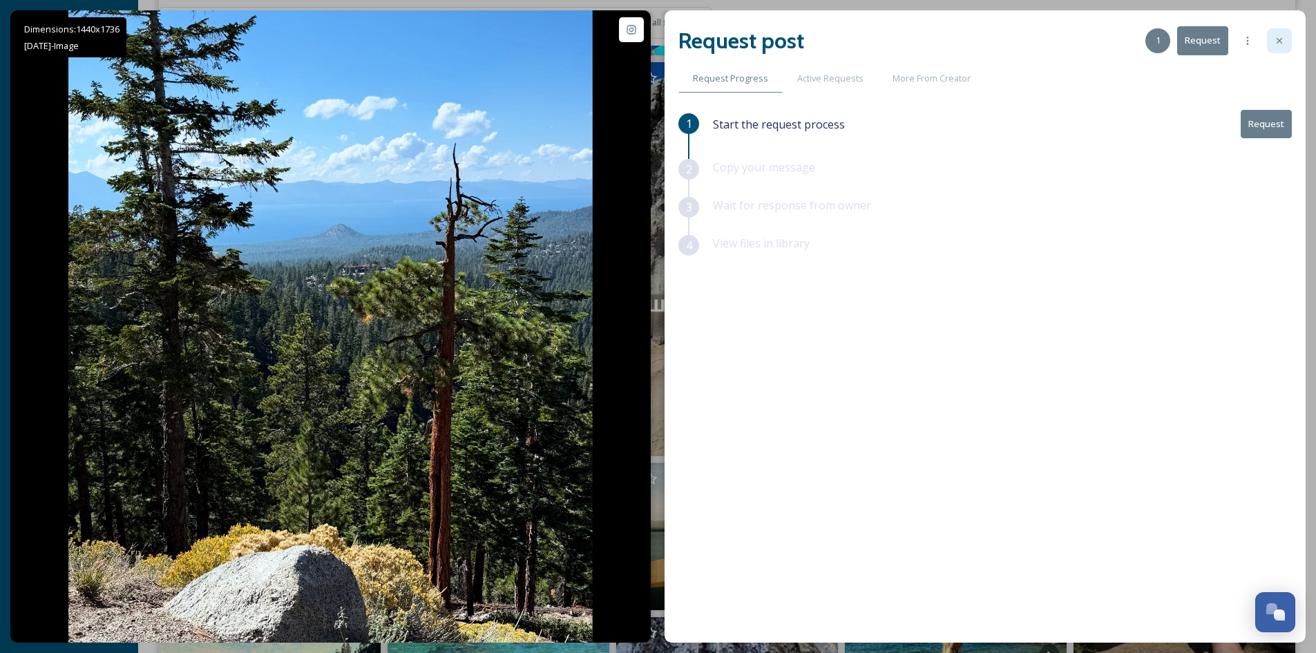
click at [1279, 41] on icon at bounding box center [1279, 41] width 6 height 6
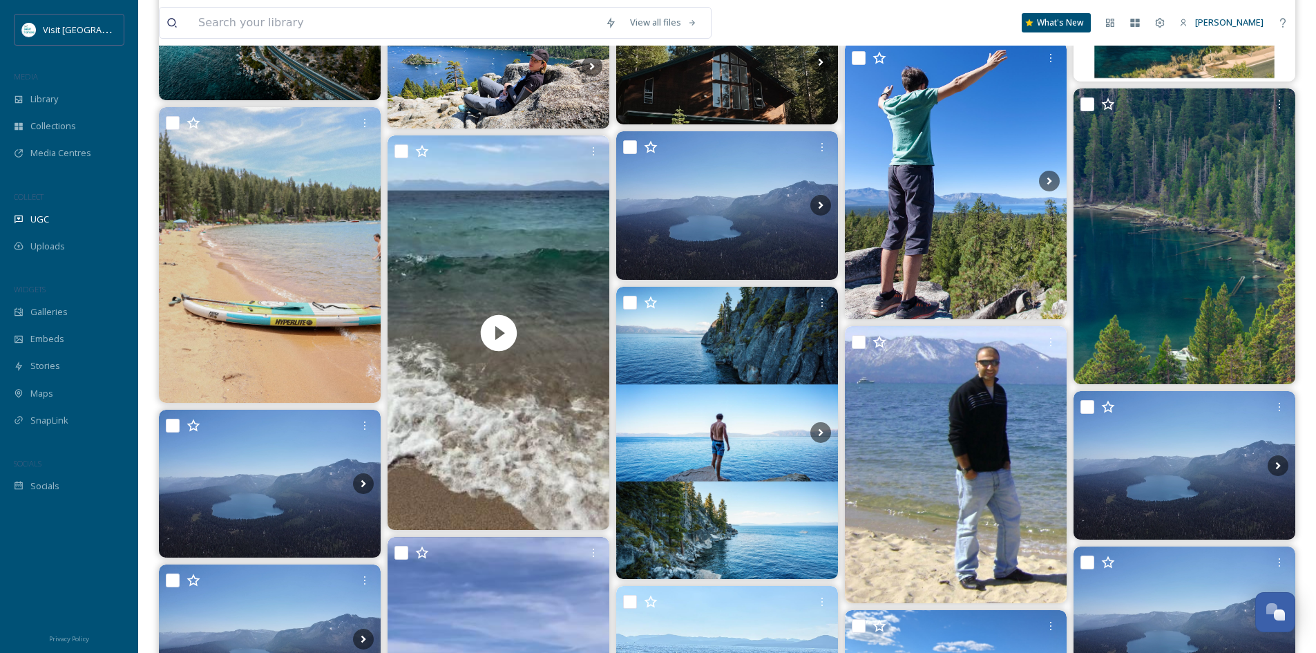
scroll to position [5525, 0]
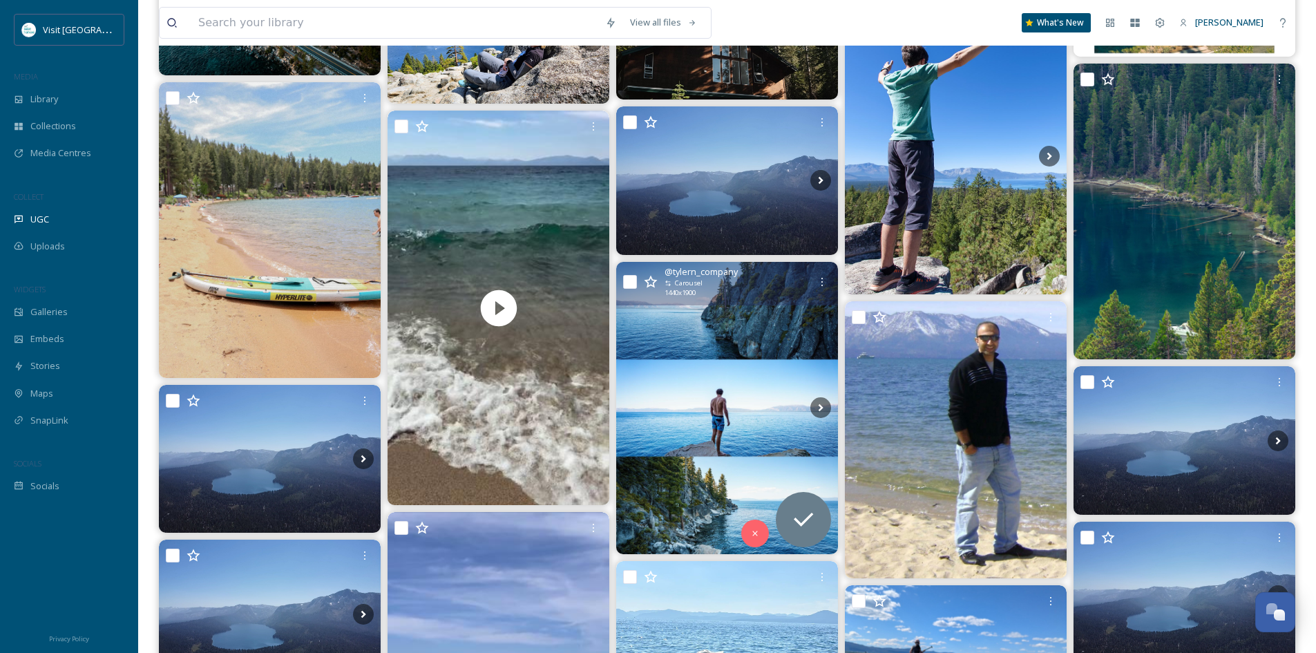
click at [751, 322] on img at bounding box center [727, 408] width 222 height 293
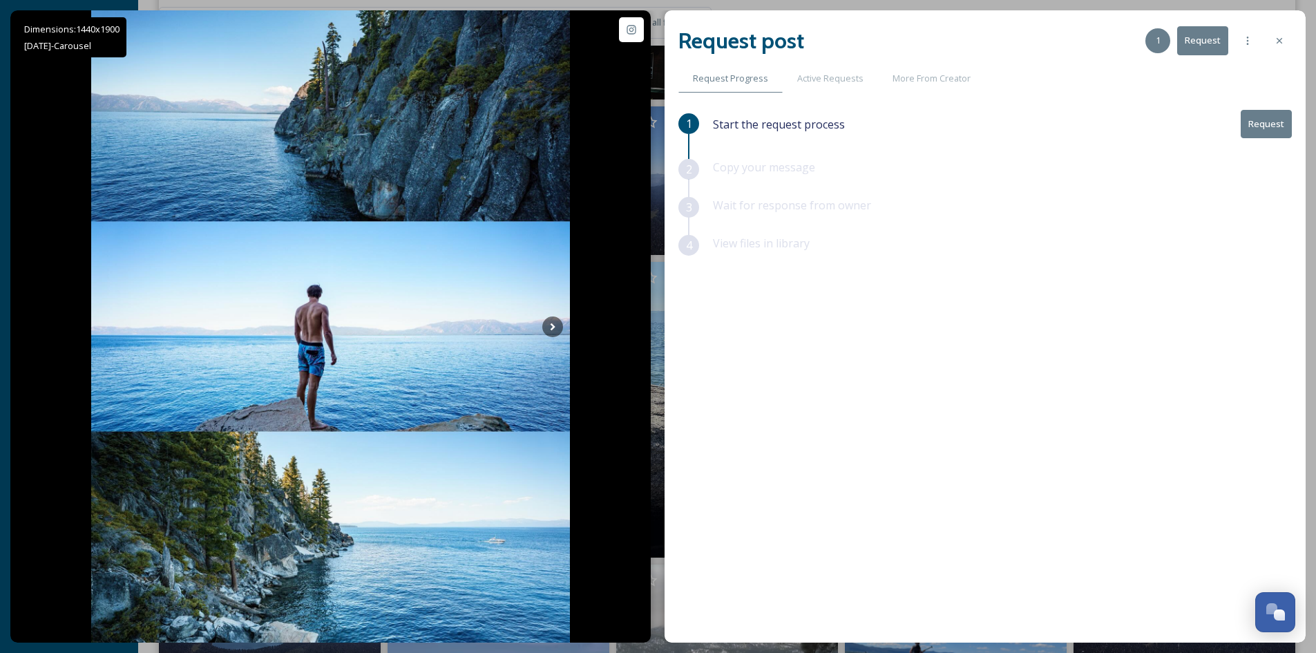
click at [1284, 42] on icon at bounding box center [1279, 40] width 11 height 11
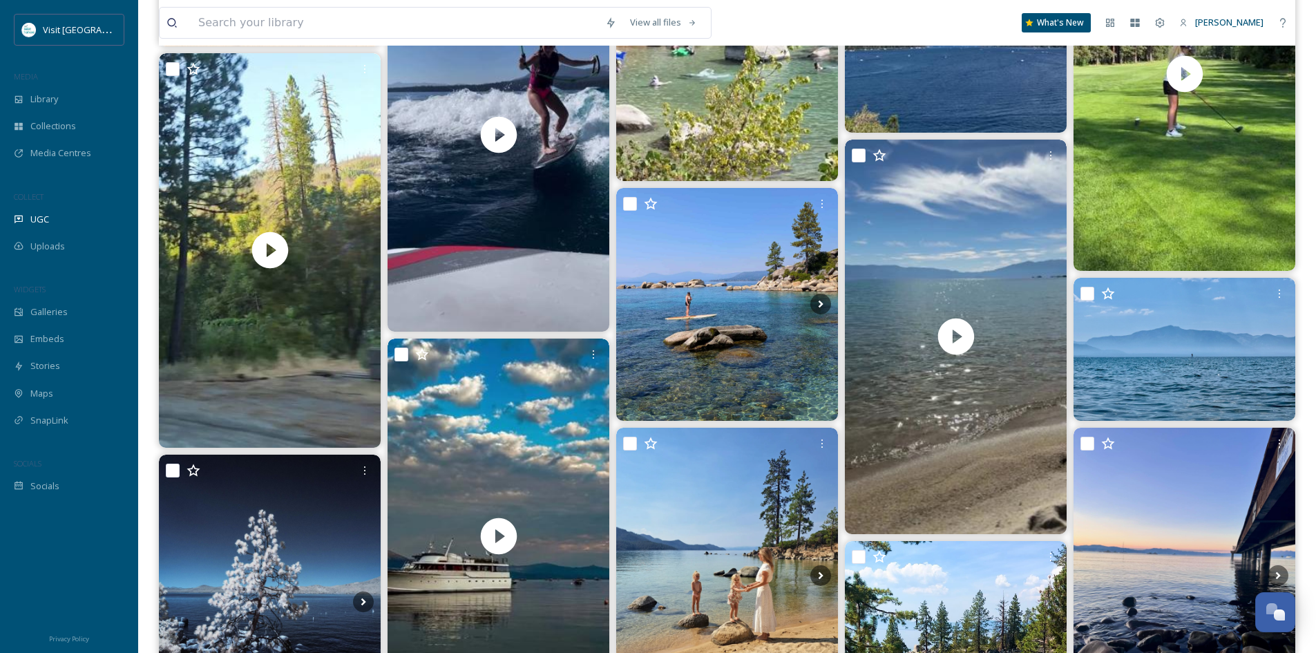
scroll to position [8080, 0]
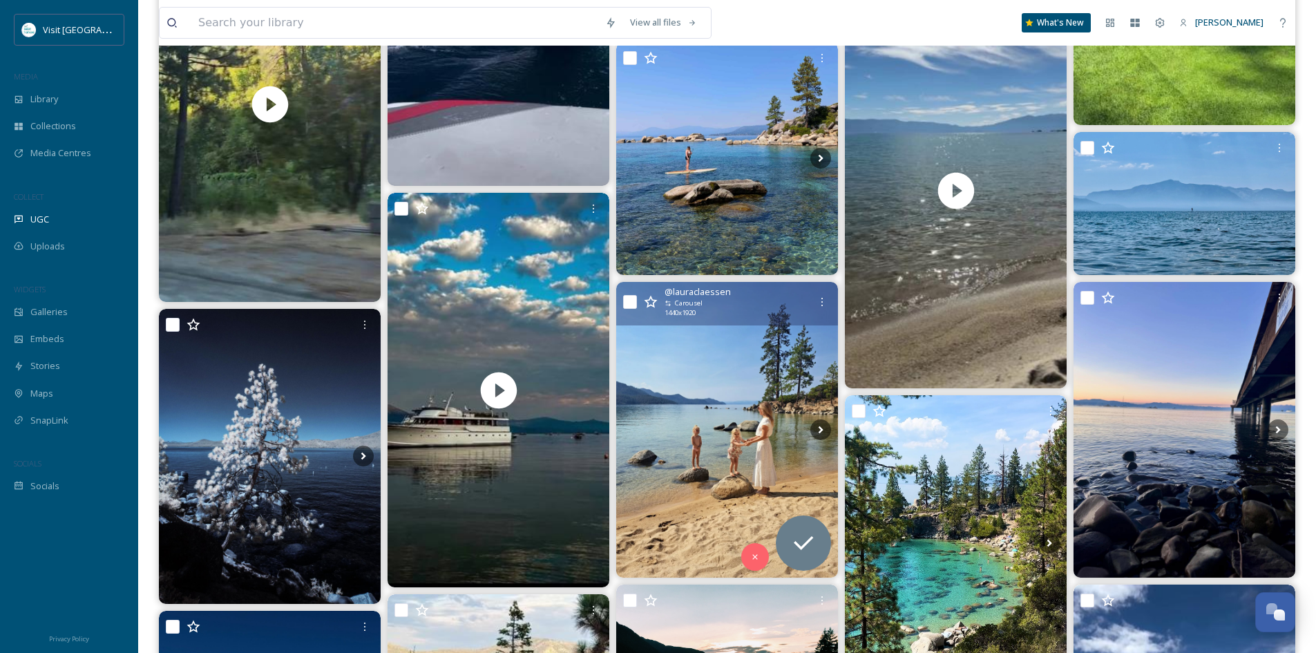
click at [751, 383] on img at bounding box center [727, 430] width 222 height 296
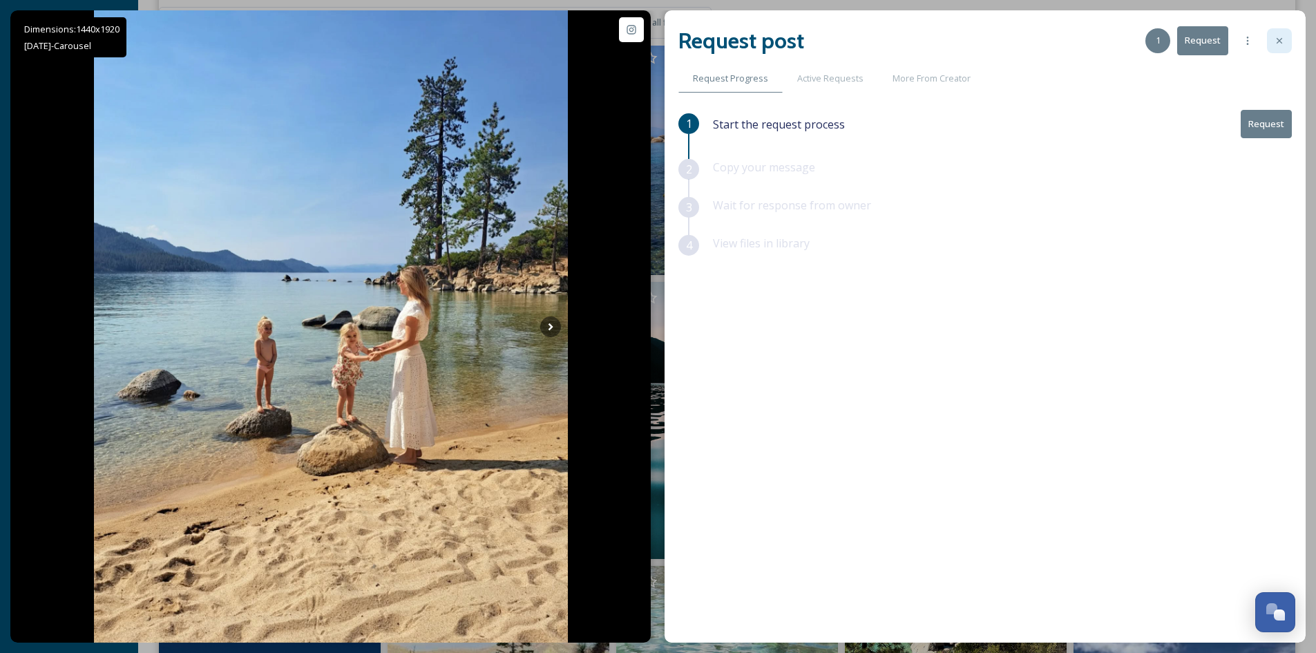
click at [1276, 41] on icon at bounding box center [1279, 40] width 11 height 11
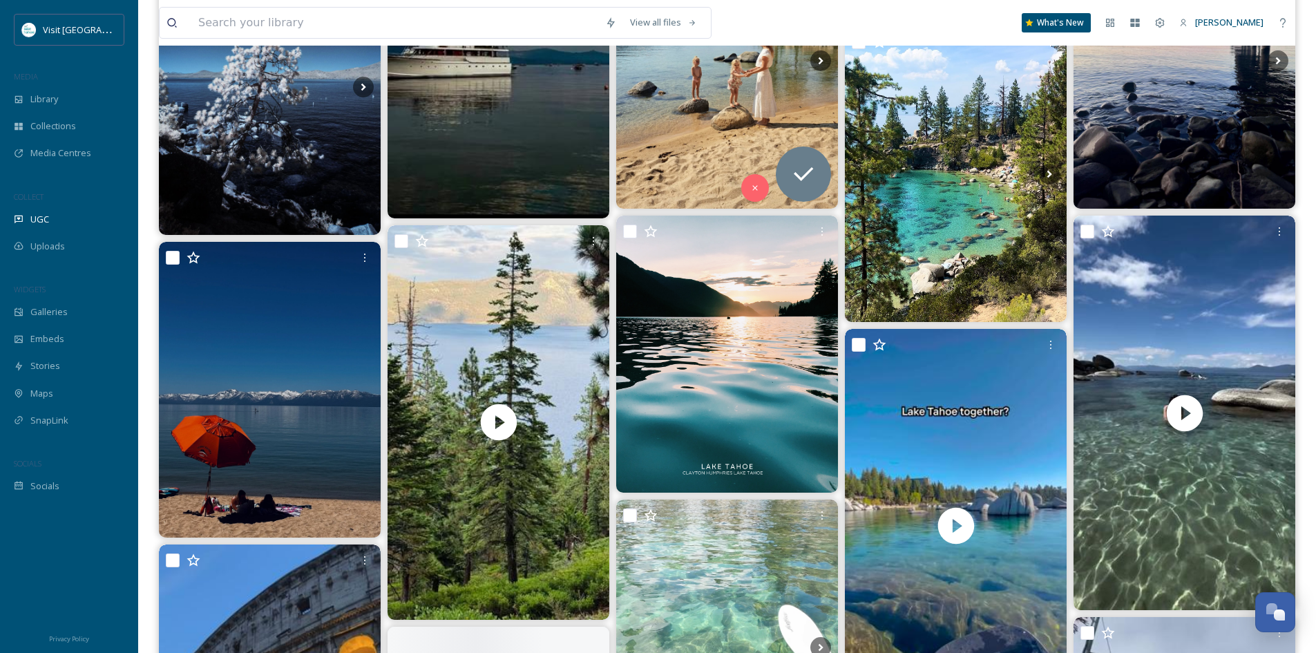
scroll to position [8495, 0]
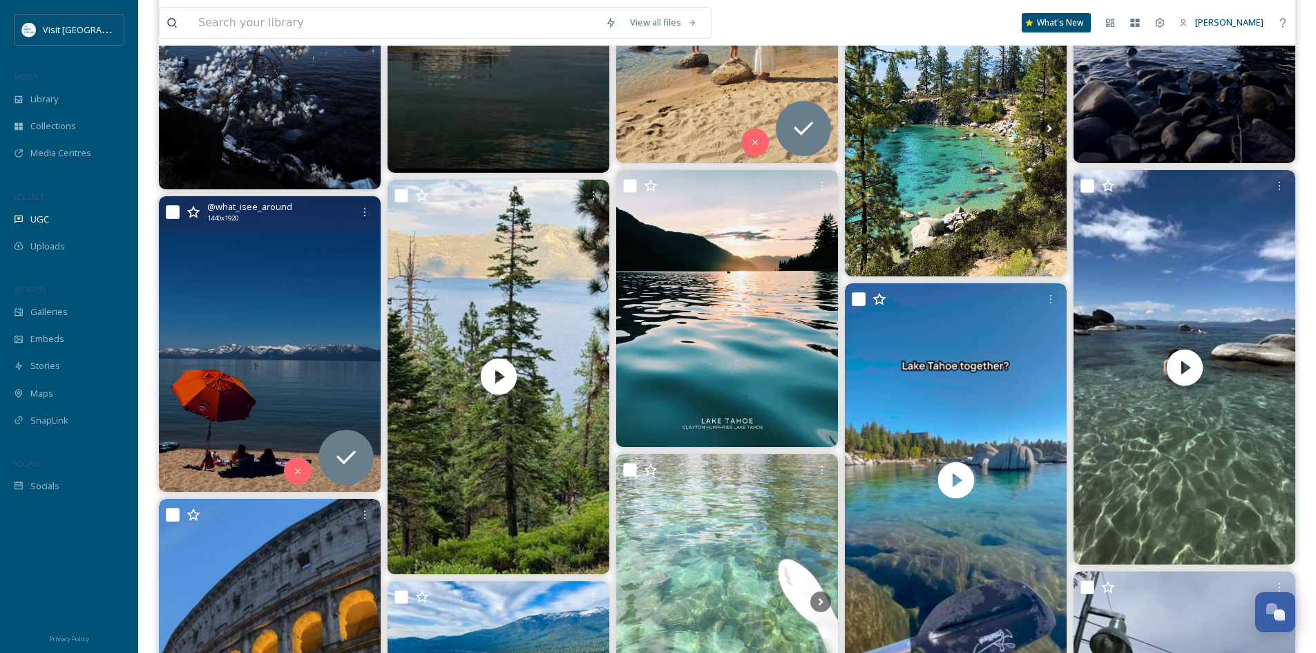
click at [269, 303] on img at bounding box center [270, 344] width 222 height 296
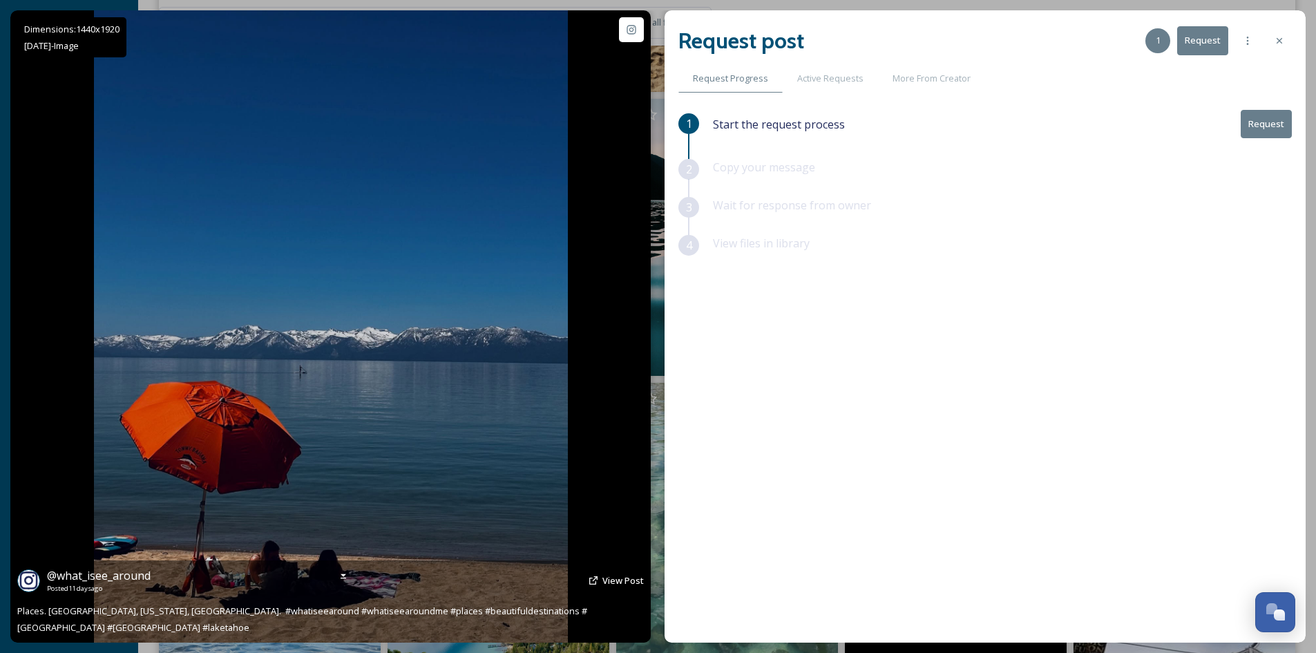
scroll to position [8633, 0]
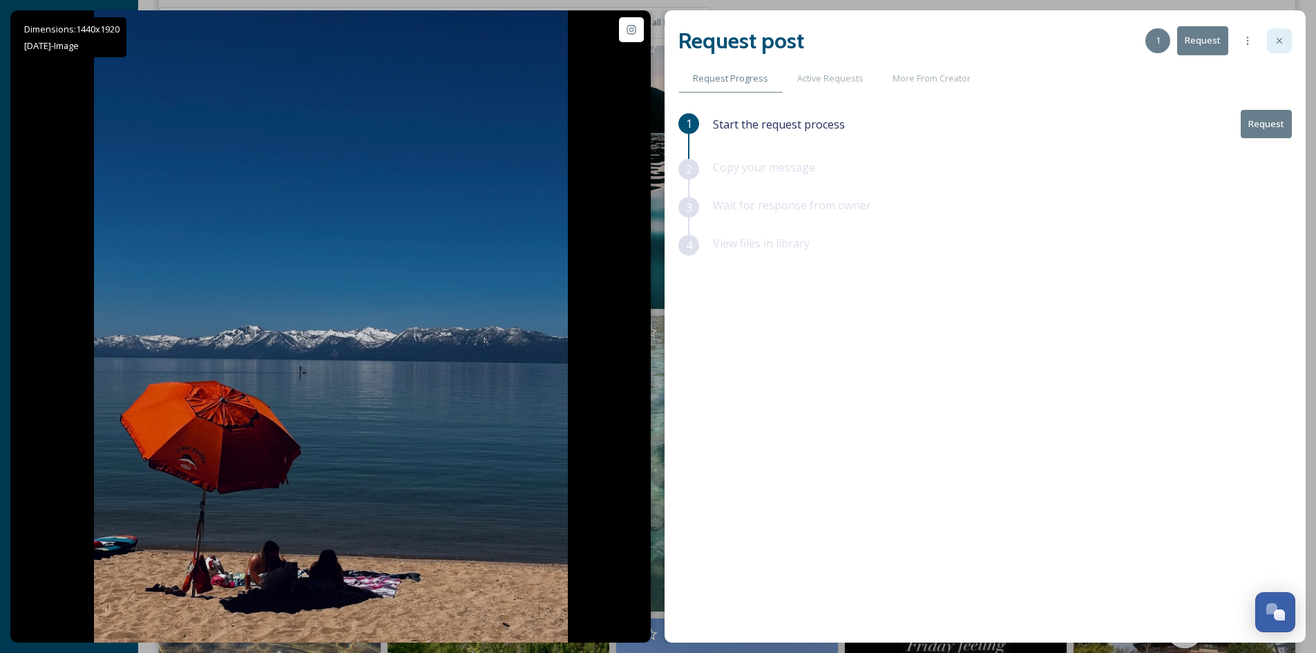
click at [1282, 42] on icon at bounding box center [1279, 40] width 11 height 11
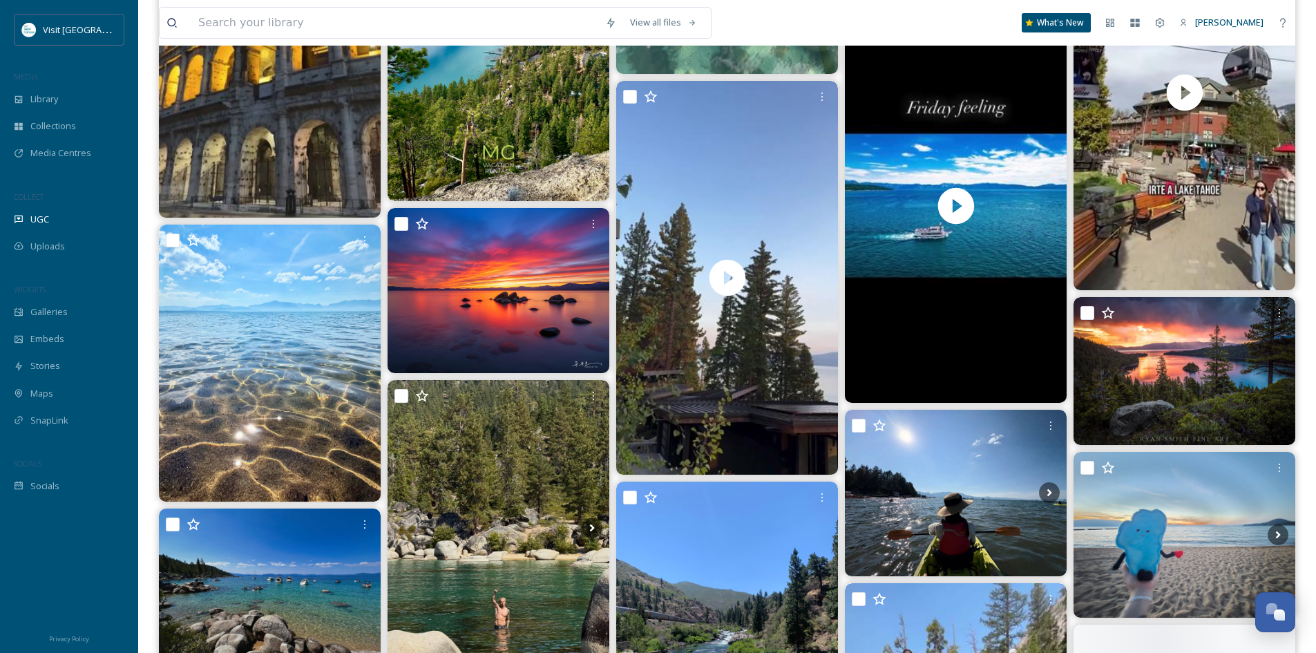
scroll to position [9186, 0]
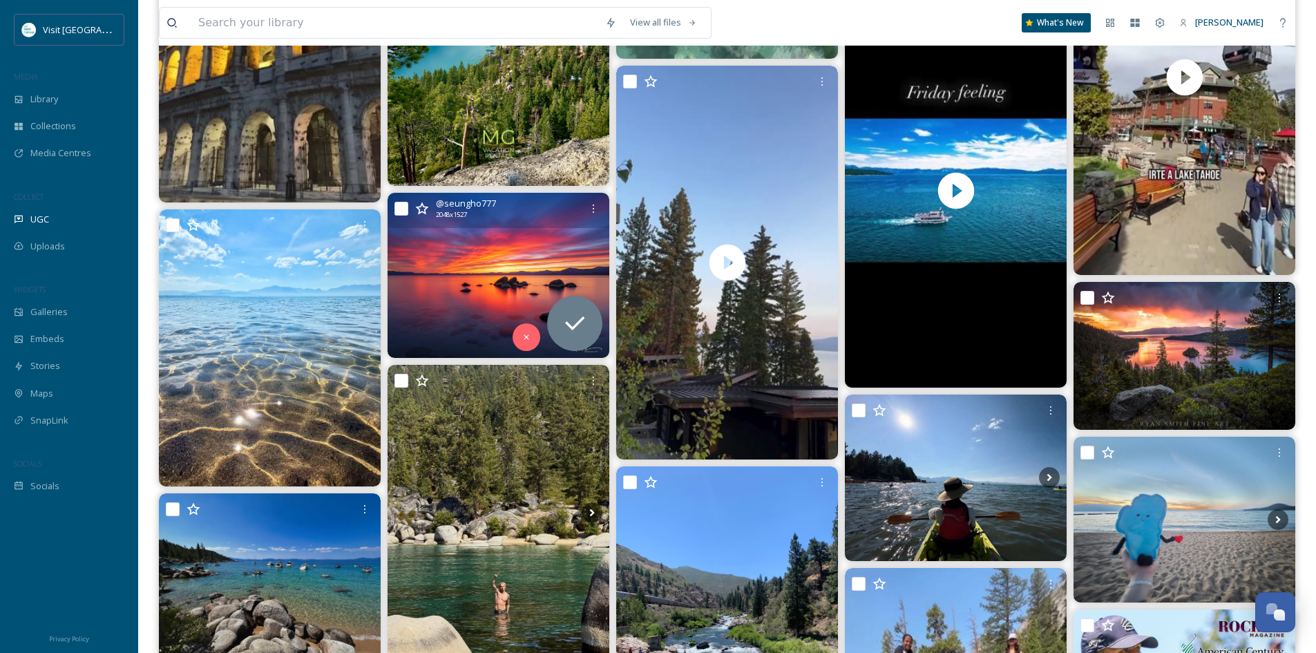
click at [509, 247] on img at bounding box center [498, 275] width 222 height 165
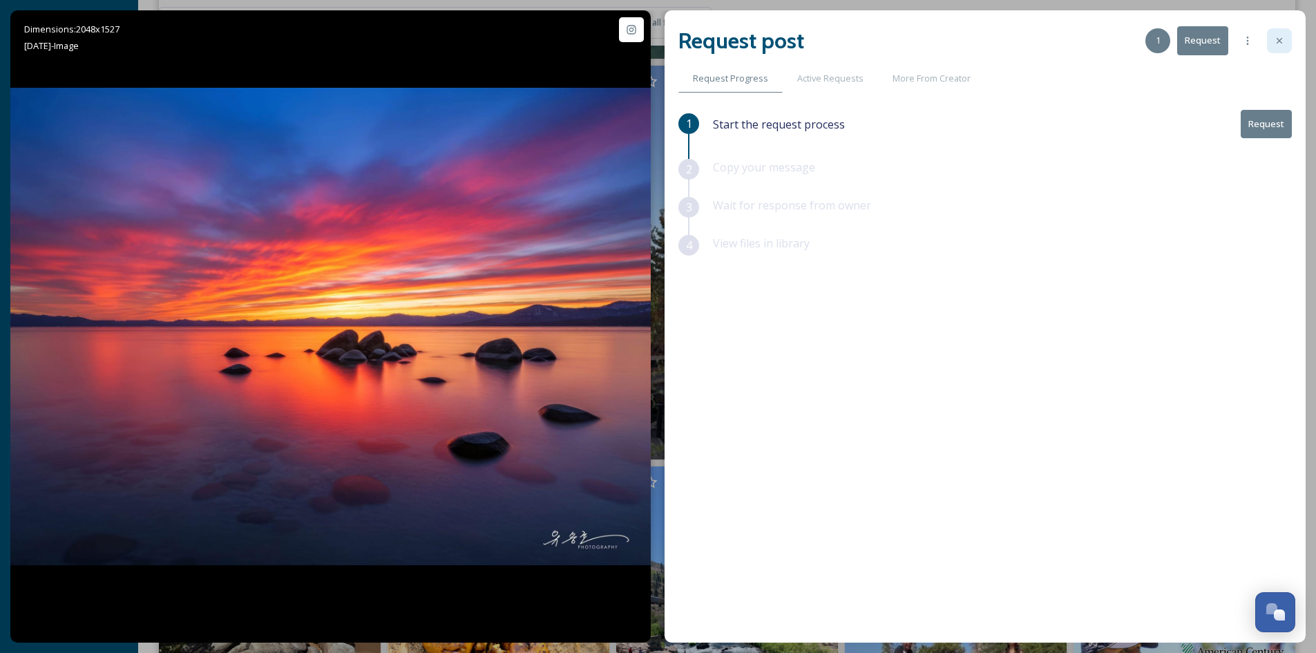
click at [1281, 46] on div at bounding box center [1279, 40] width 25 height 25
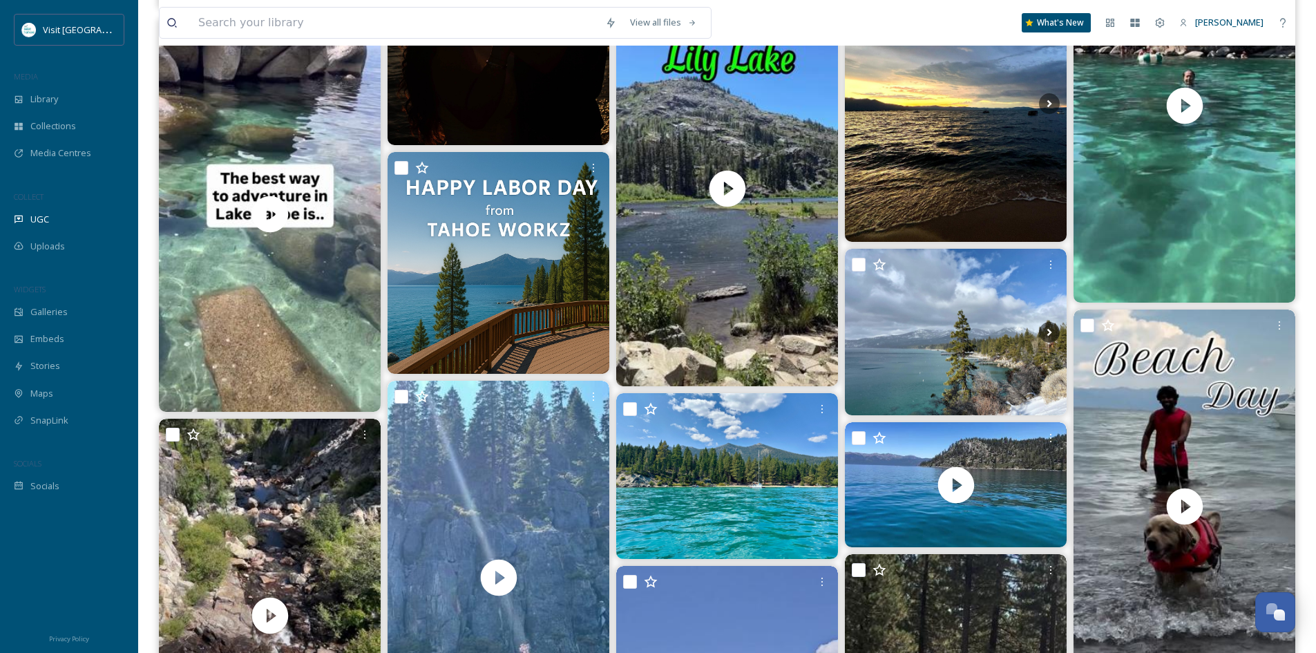
scroll to position [14780, 0]
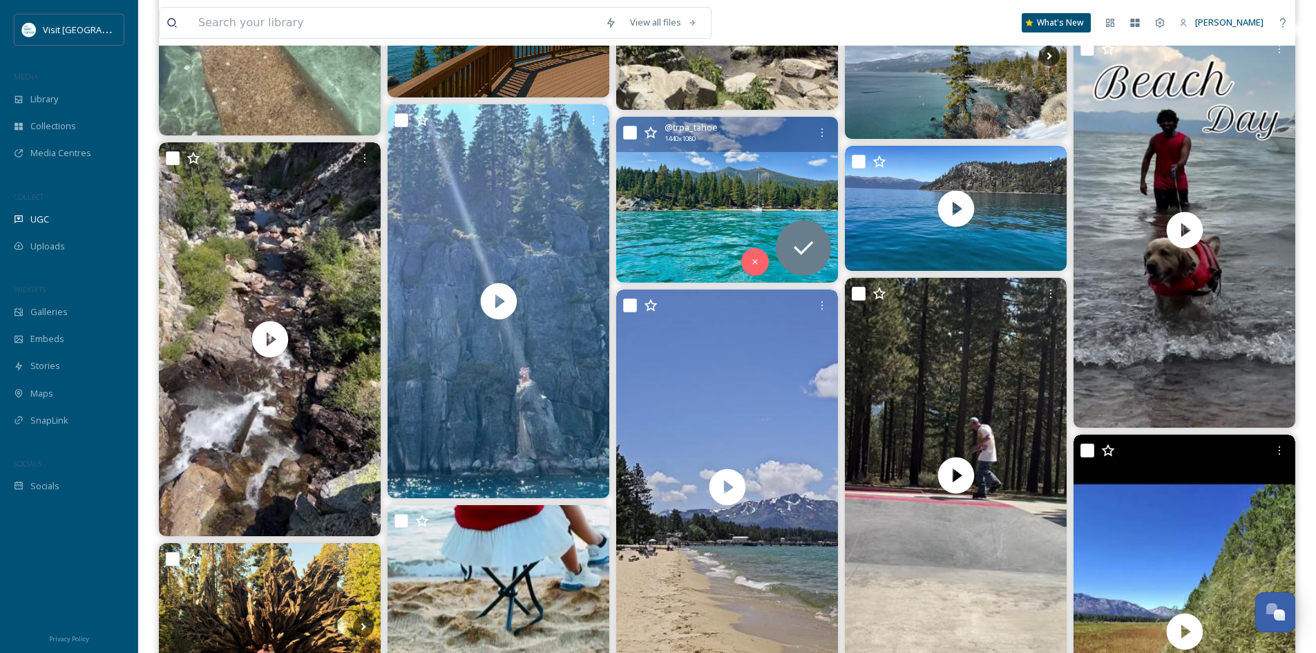
click at [733, 201] on img at bounding box center [727, 200] width 222 height 166
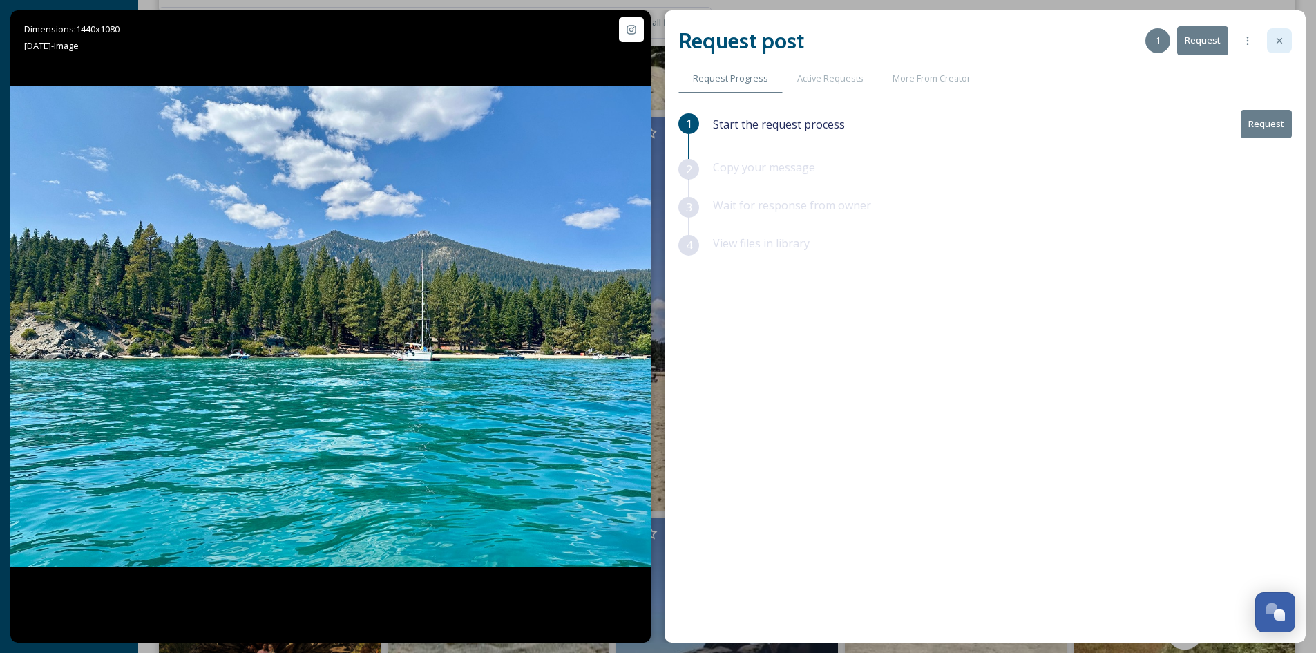
click at [1285, 45] on div at bounding box center [1279, 40] width 25 height 25
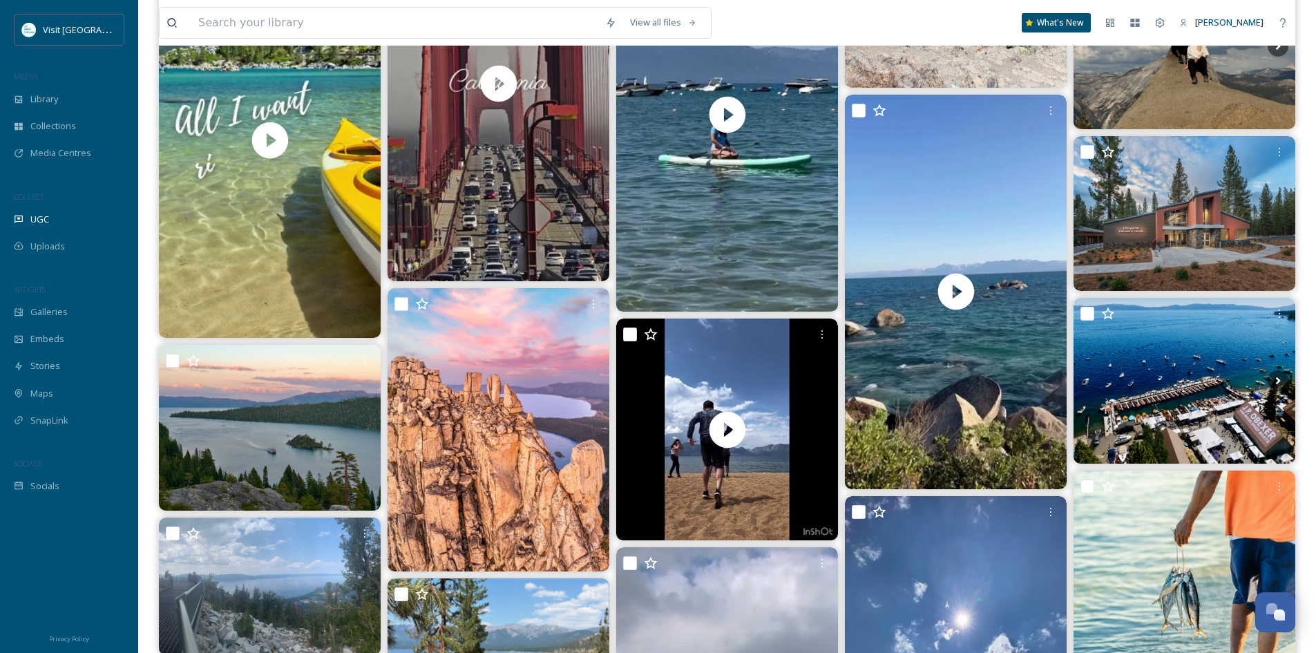
scroll to position [15608, 0]
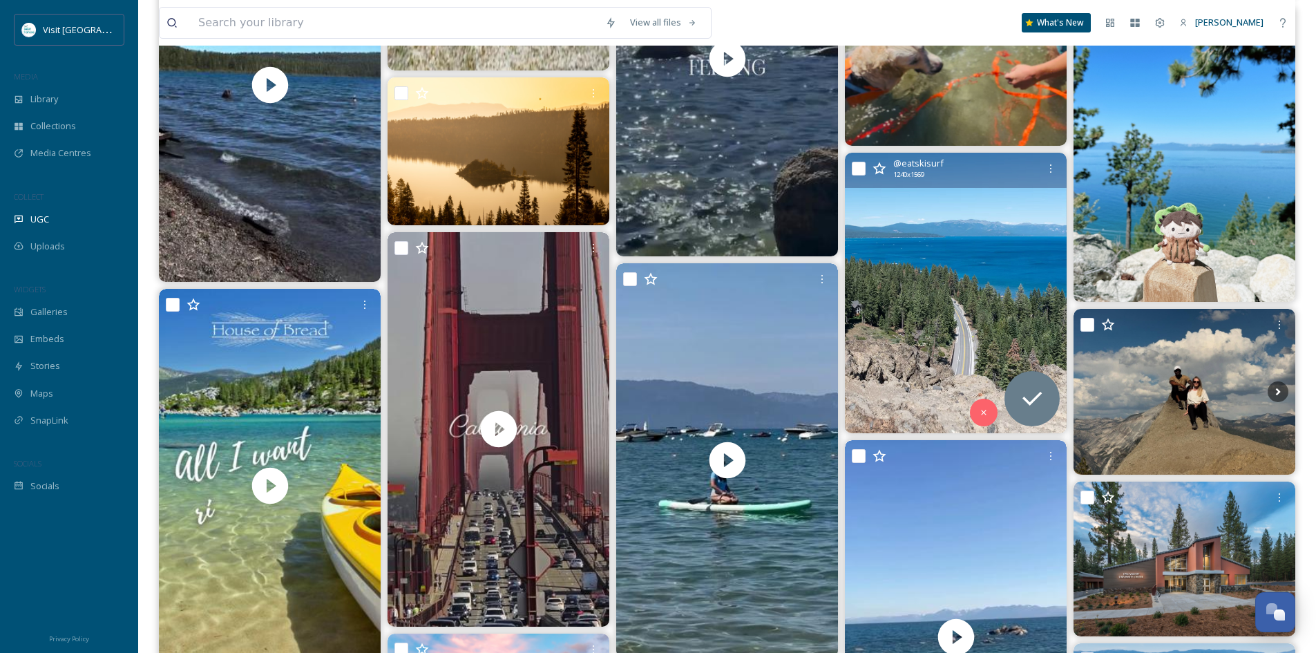
click at [1005, 294] on img at bounding box center [956, 293] width 222 height 280
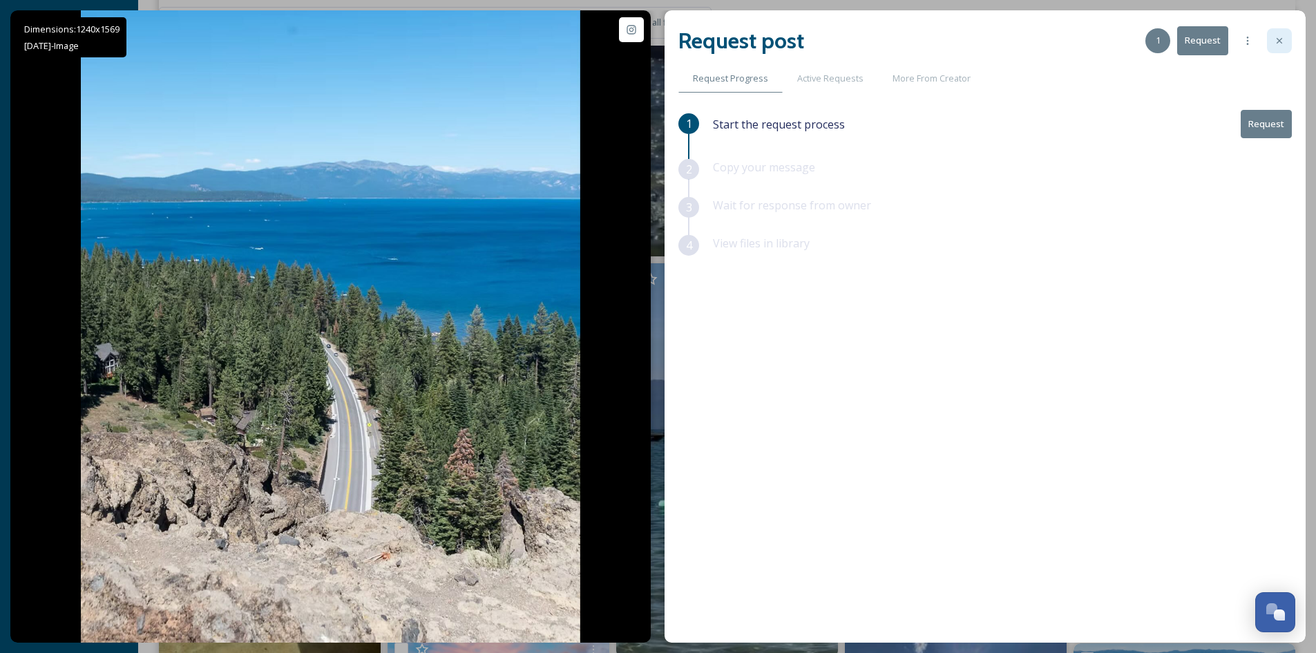
click at [1280, 45] on icon at bounding box center [1279, 40] width 11 height 11
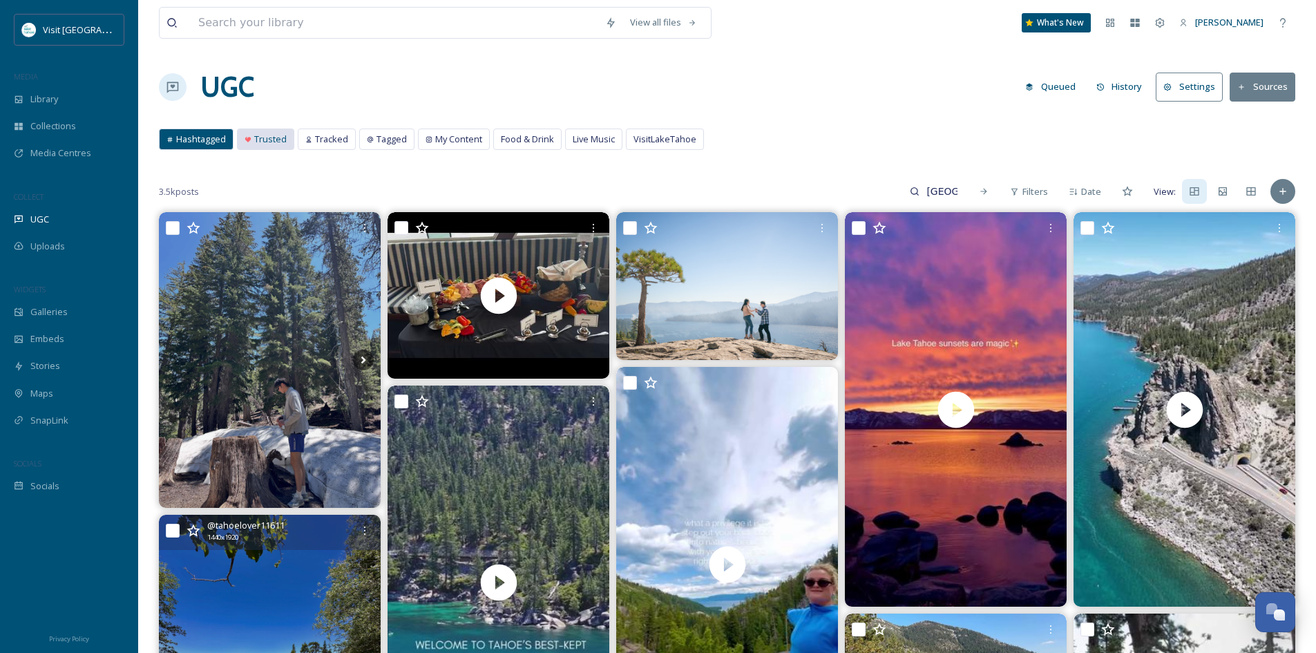
click at [247, 140] on icon at bounding box center [248, 140] width 6 height 6
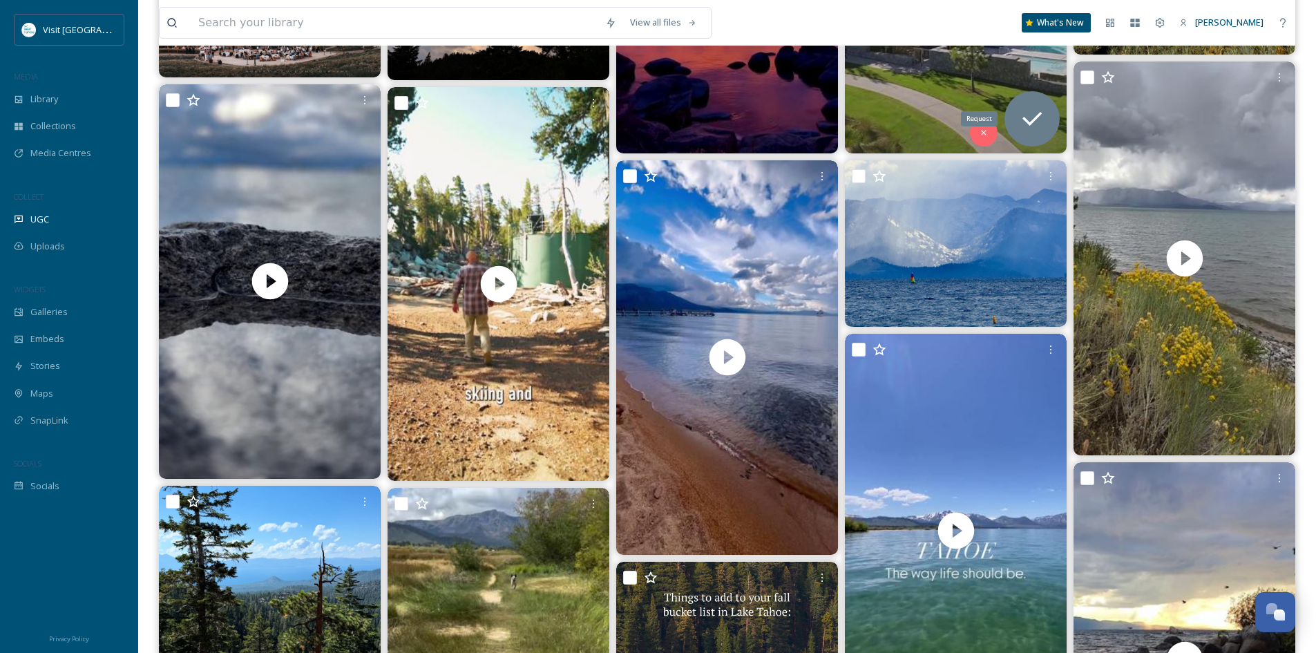
scroll to position [483, 0]
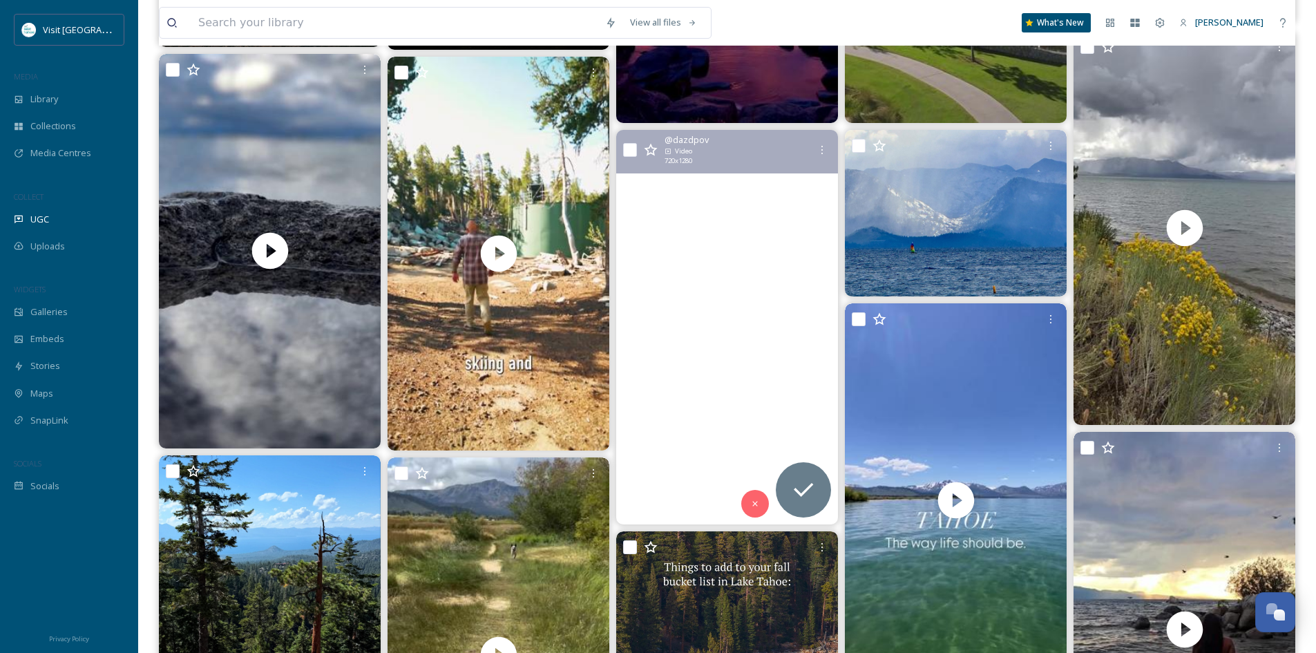
click at [692, 392] on video "Come and let your #lightshinedown #dazdpov #stuckintheseclouds #laketahoe #clou…" at bounding box center [727, 327] width 222 height 394
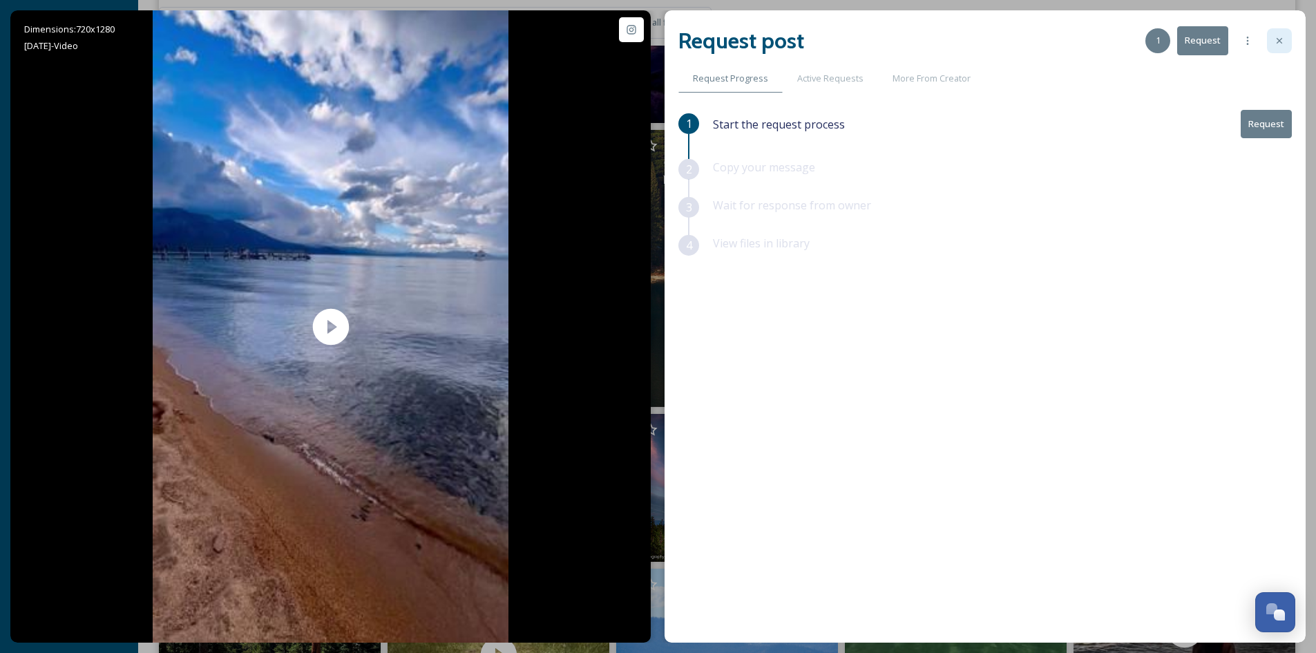
click at [1282, 38] on icon at bounding box center [1279, 40] width 11 height 11
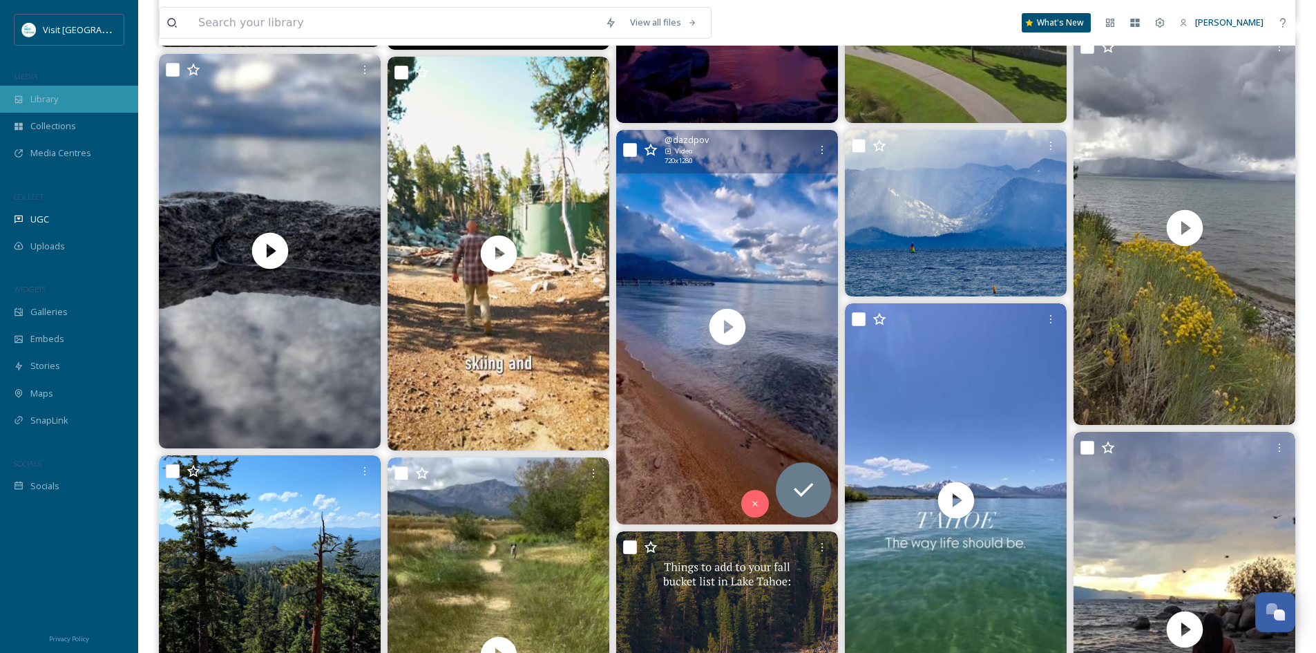
click at [28, 102] on div "Library" at bounding box center [69, 99] width 138 height 27
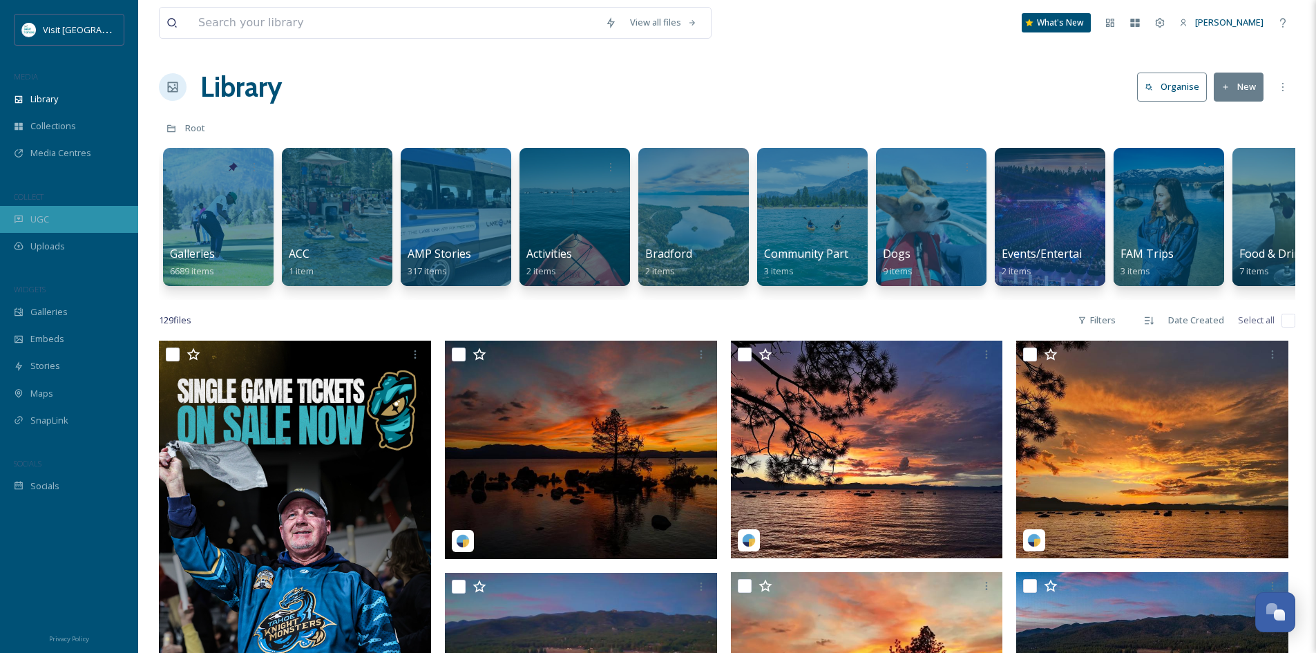
click at [38, 229] on div "UGC" at bounding box center [69, 219] width 138 height 27
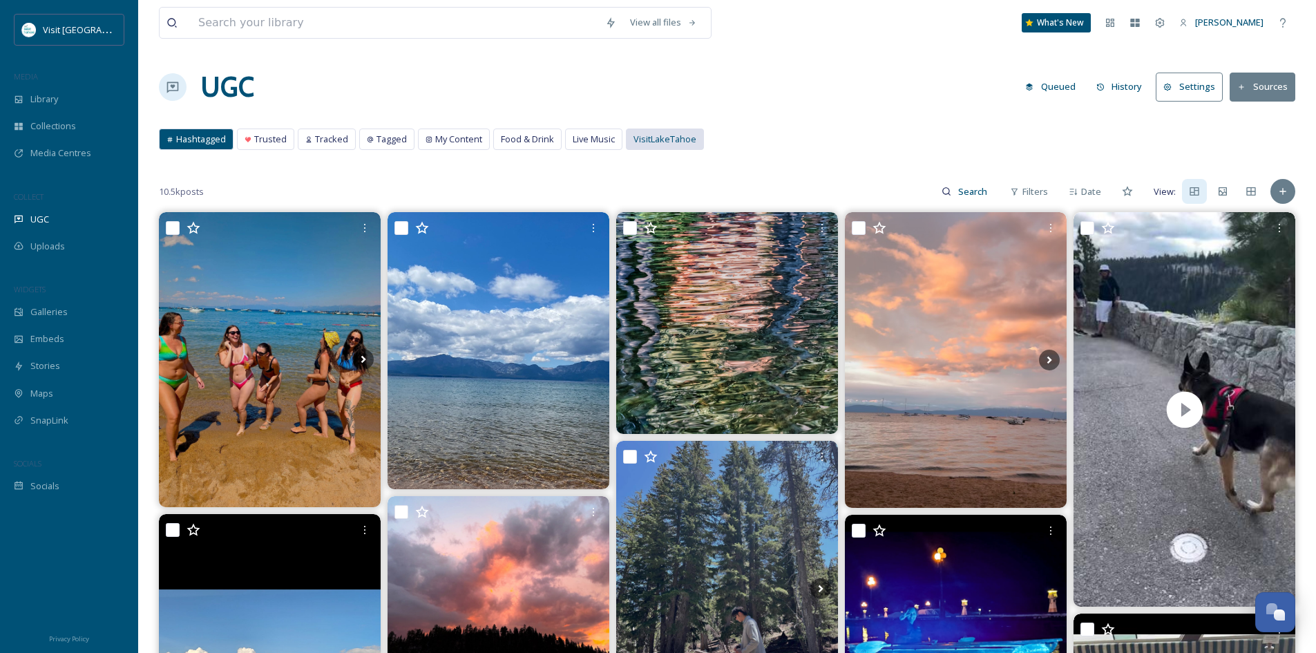
click at [660, 138] on span "VisitLakeTahoe" at bounding box center [664, 139] width 63 height 13
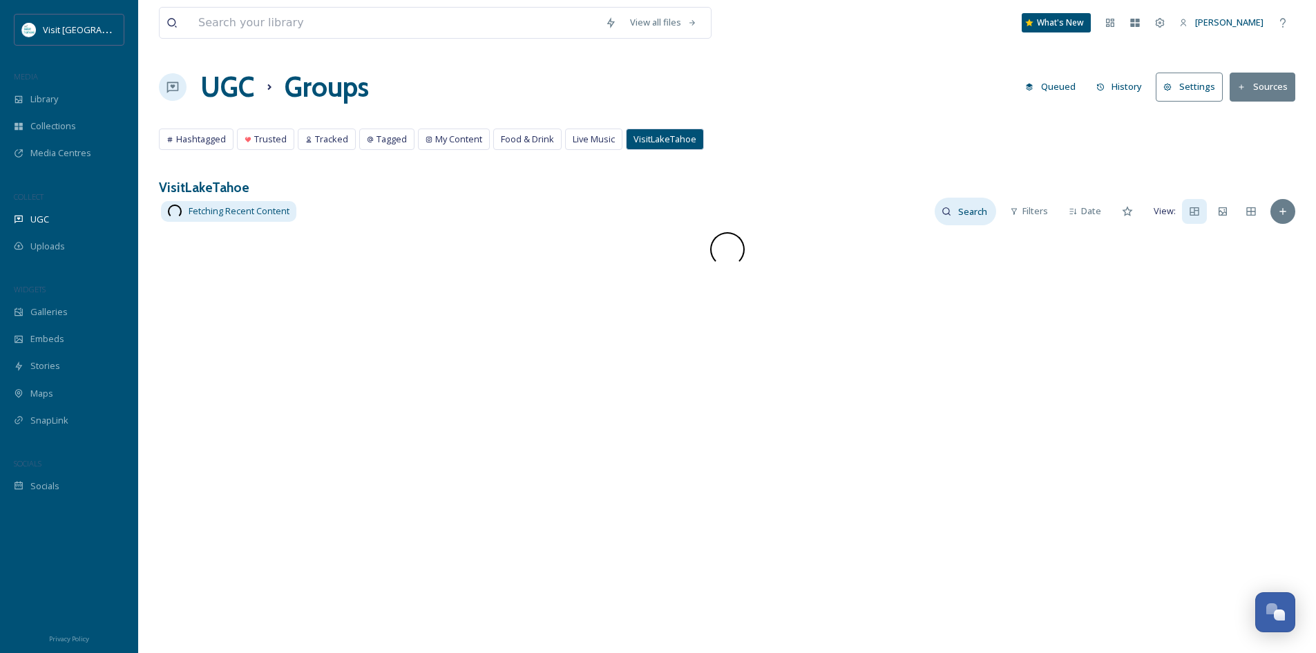
click at [970, 210] on input at bounding box center [973, 212] width 45 height 28
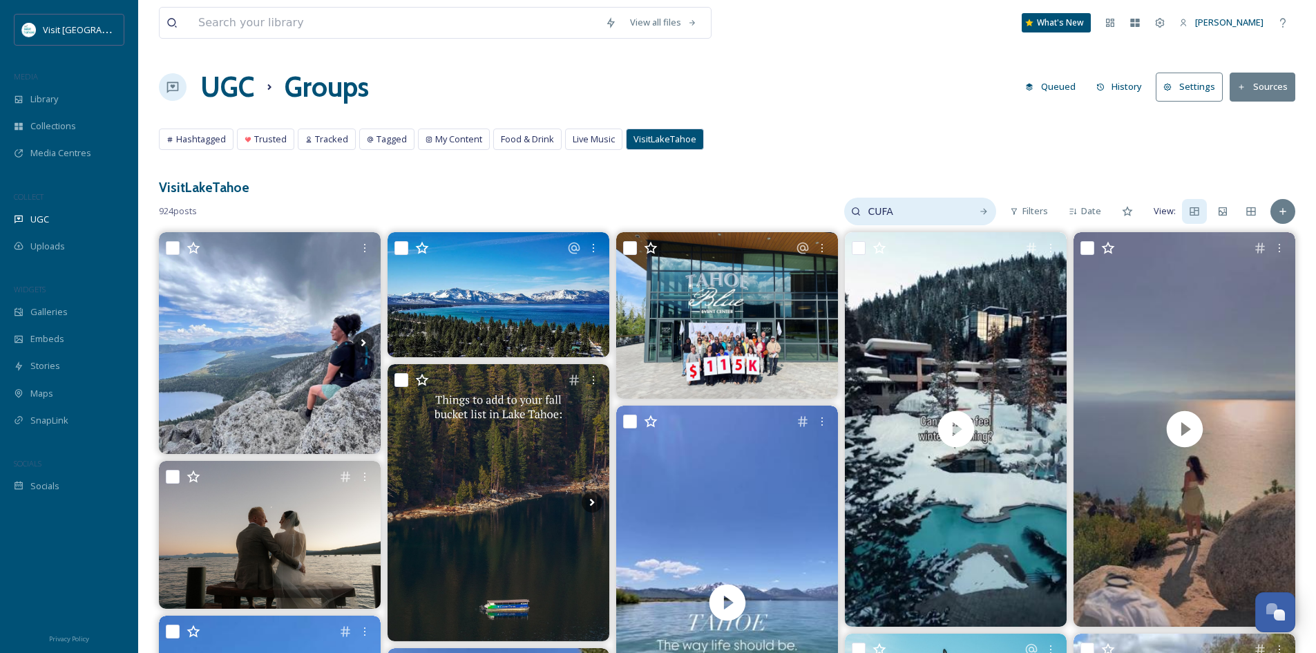
type input "CUFA"
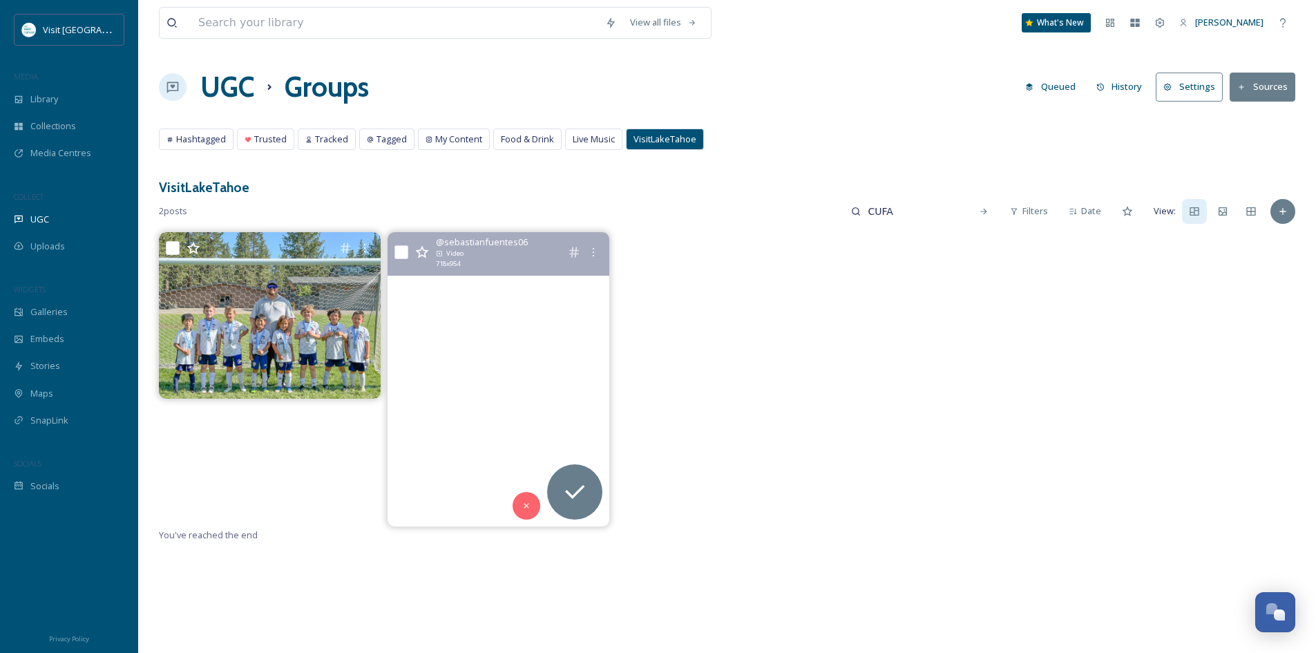
click at [518, 343] on video "🏹🏹🏹⚽️⚽️⚽️ RUSH!!!\a\a#laketahoe#cufatournamemt" at bounding box center [498, 379] width 222 height 295
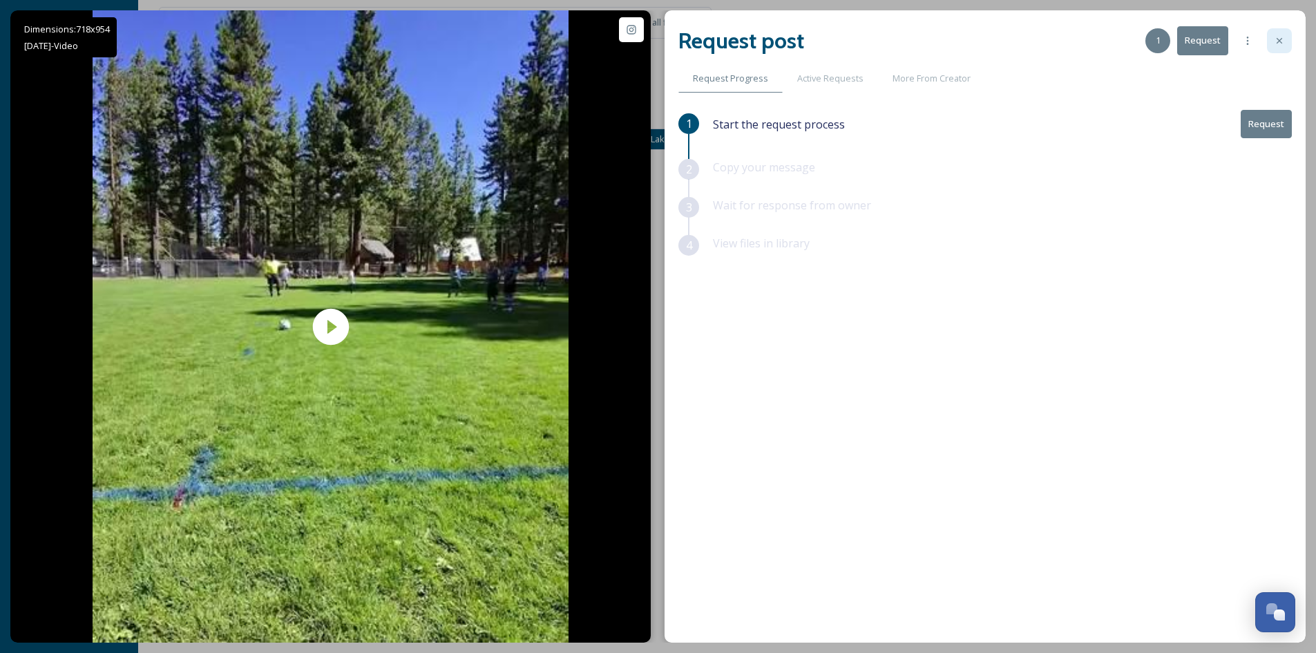
click at [1283, 44] on icon at bounding box center [1279, 40] width 11 height 11
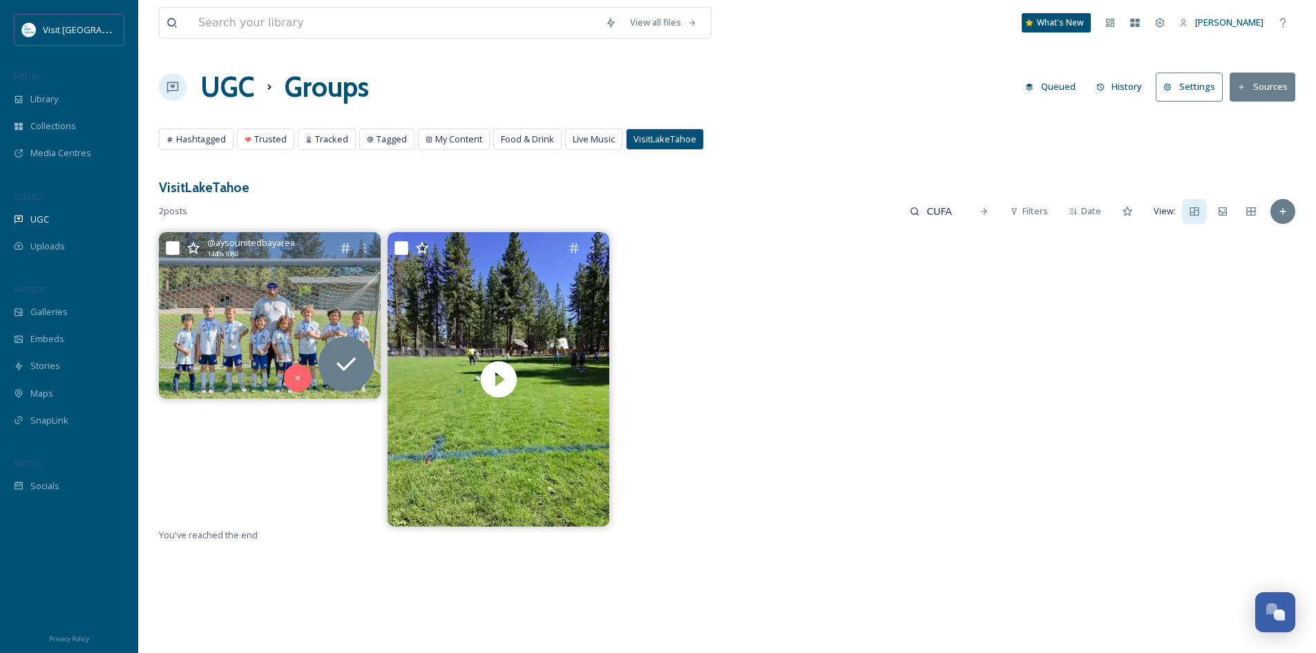
click at [231, 320] on img at bounding box center [270, 315] width 222 height 166
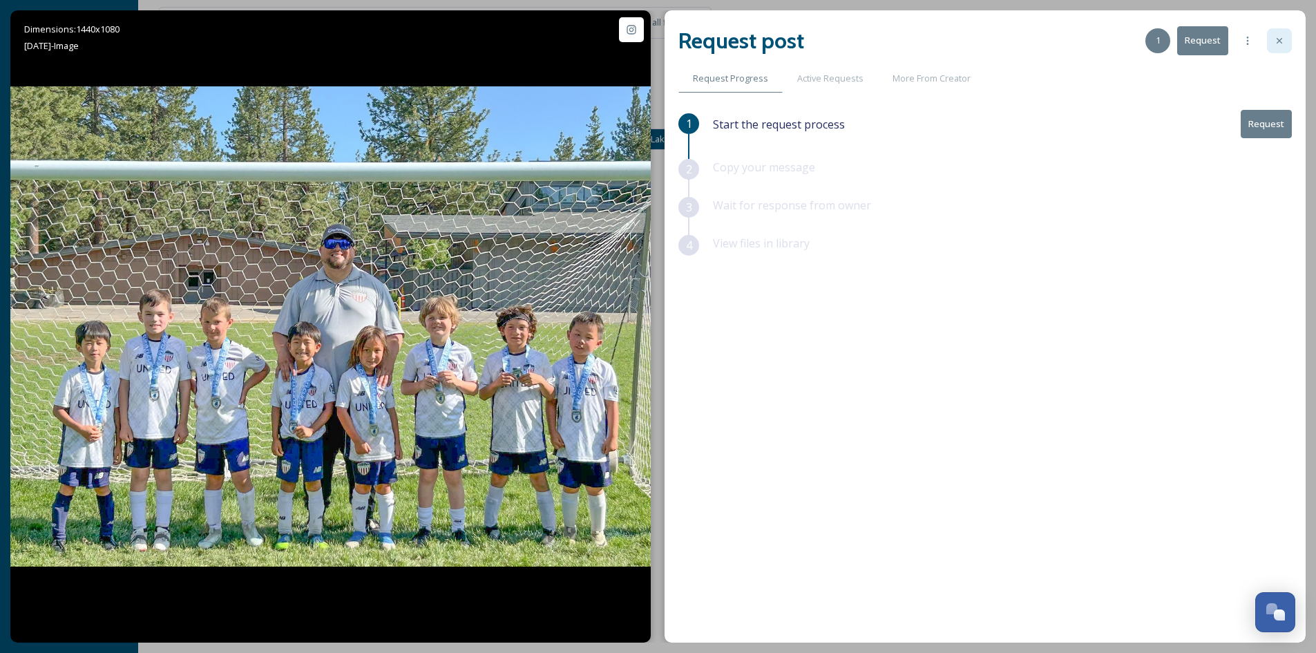
click at [1282, 41] on icon at bounding box center [1279, 40] width 11 height 11
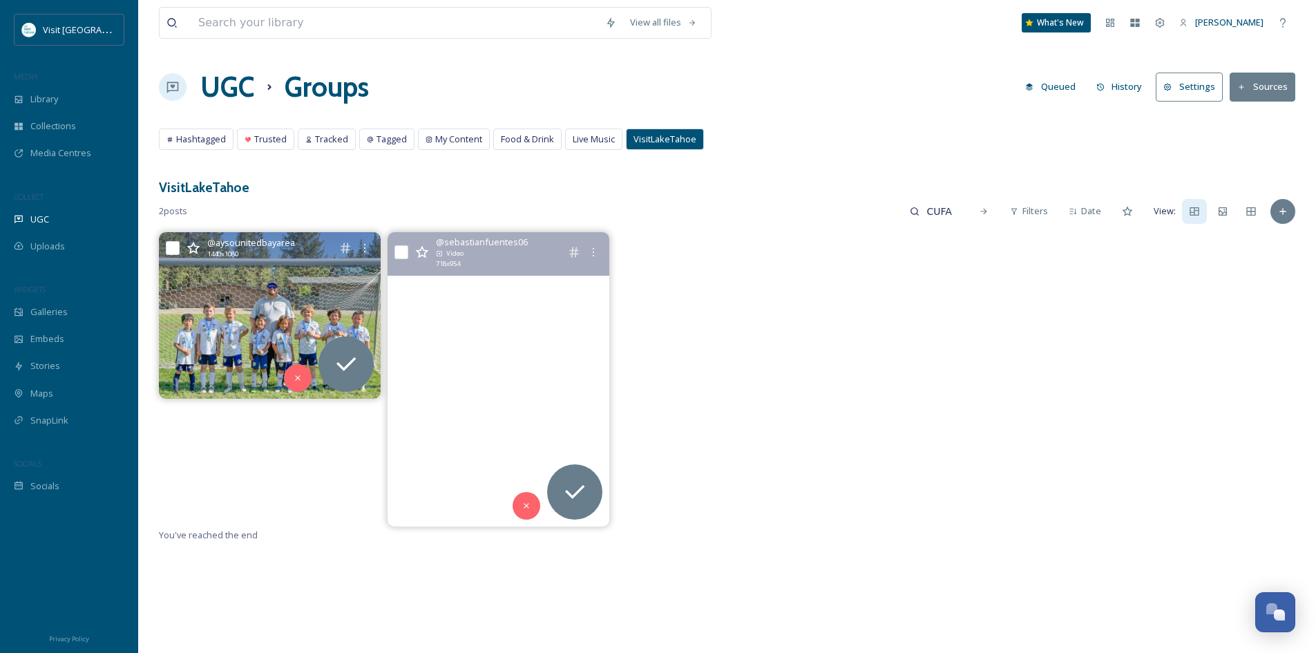
click at [439, 315] on video "🏹🏹🏹⚽️⚽️⚽️ RUSH!!!\a\a#laketahoe#cufatournamemt" at bounding box center [498, 379] width 222 height 295
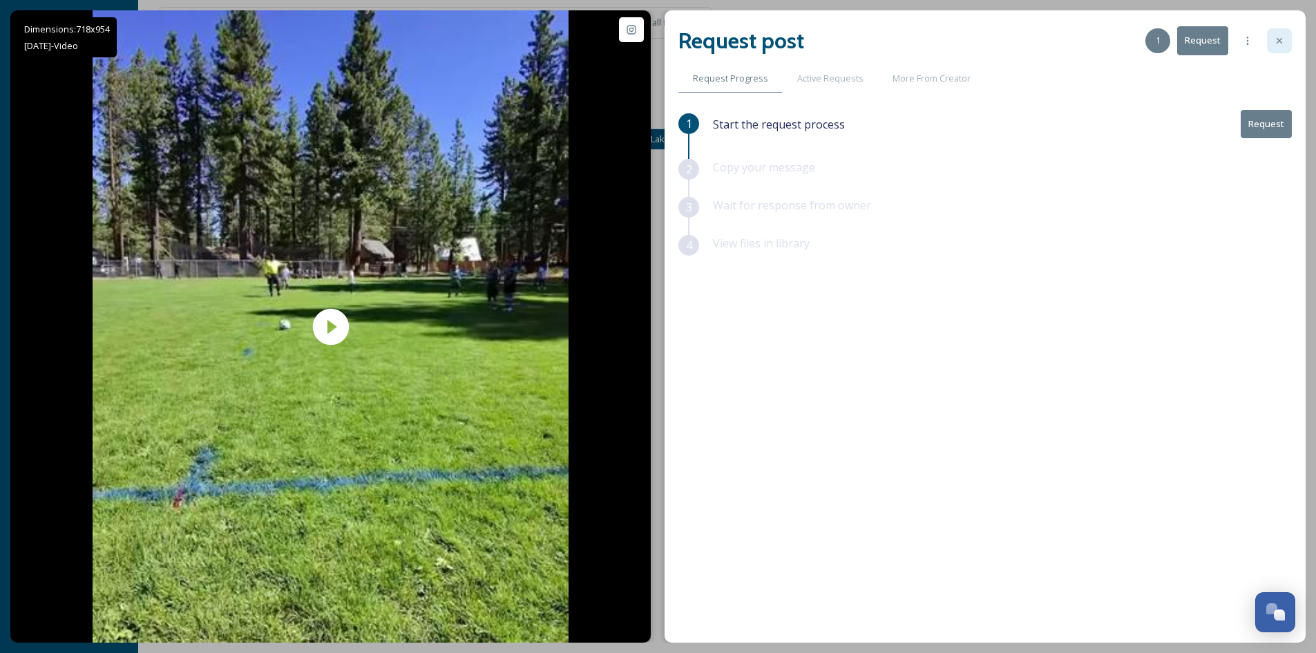
click at [1281, 42] on icon at bounding box center [1279, 40] width 11 height 11
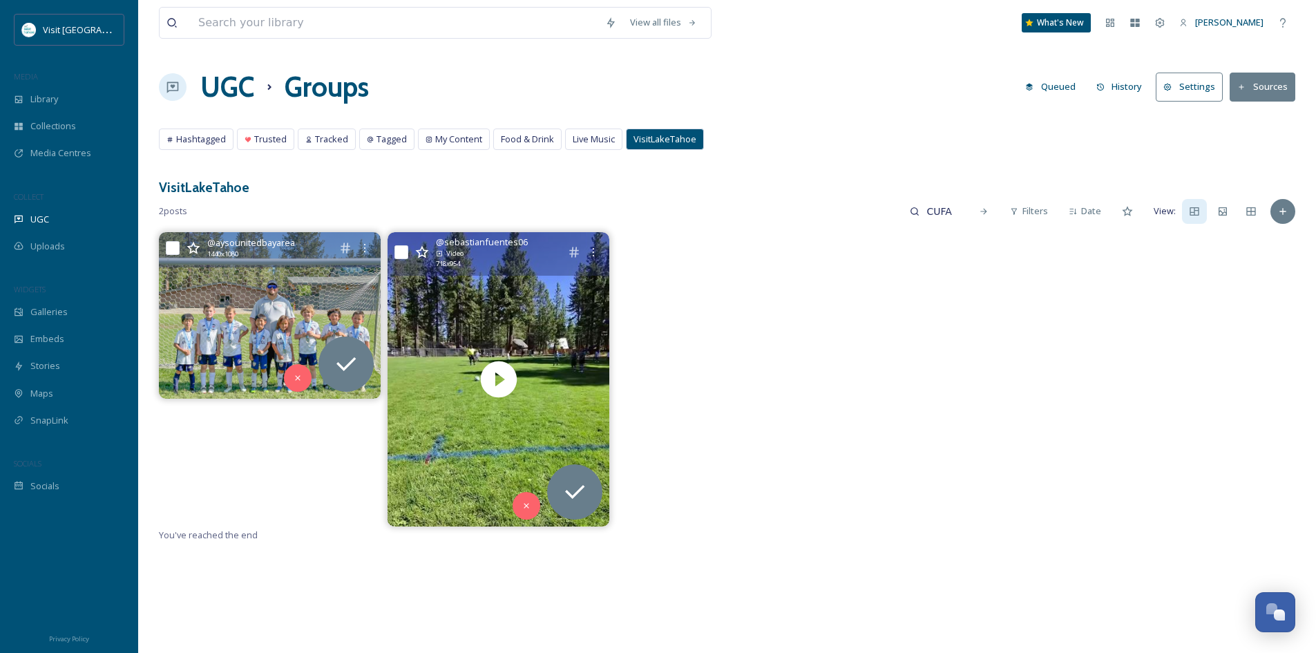
click at [240, 276] on img at bounding box center [270, 315] width 222 height 166
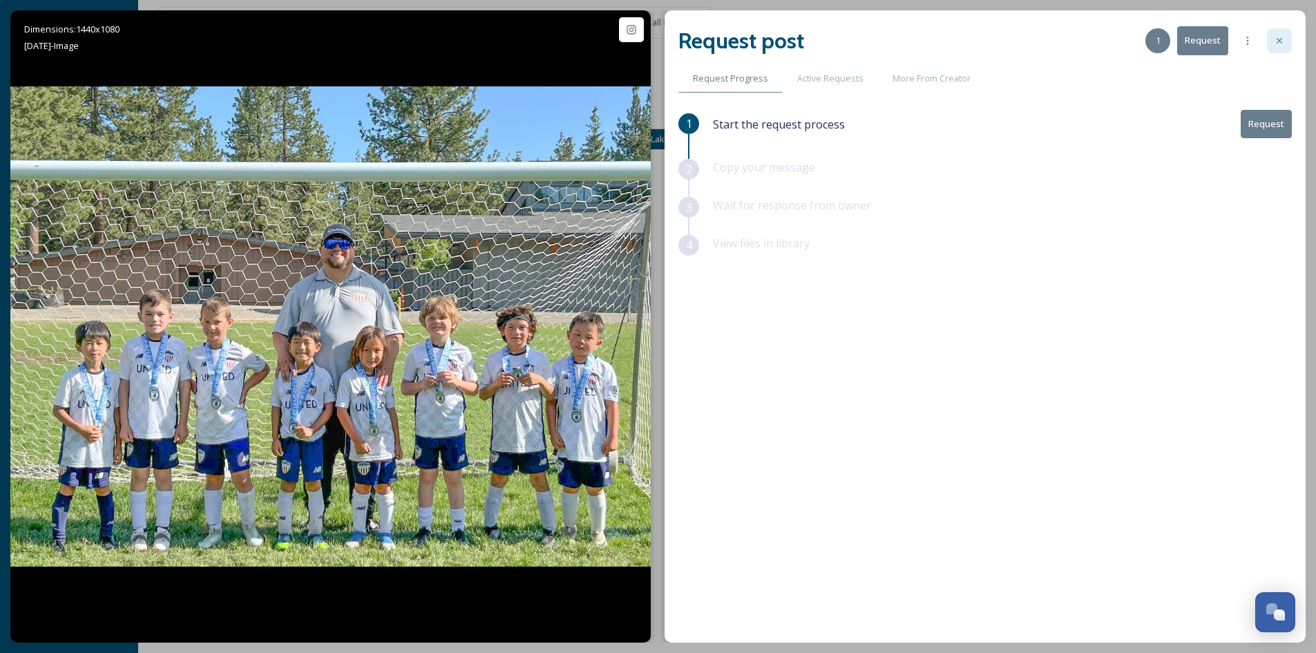
click at [1280, 44] on icon at bounding box center [1279, 40] width 11 height 11
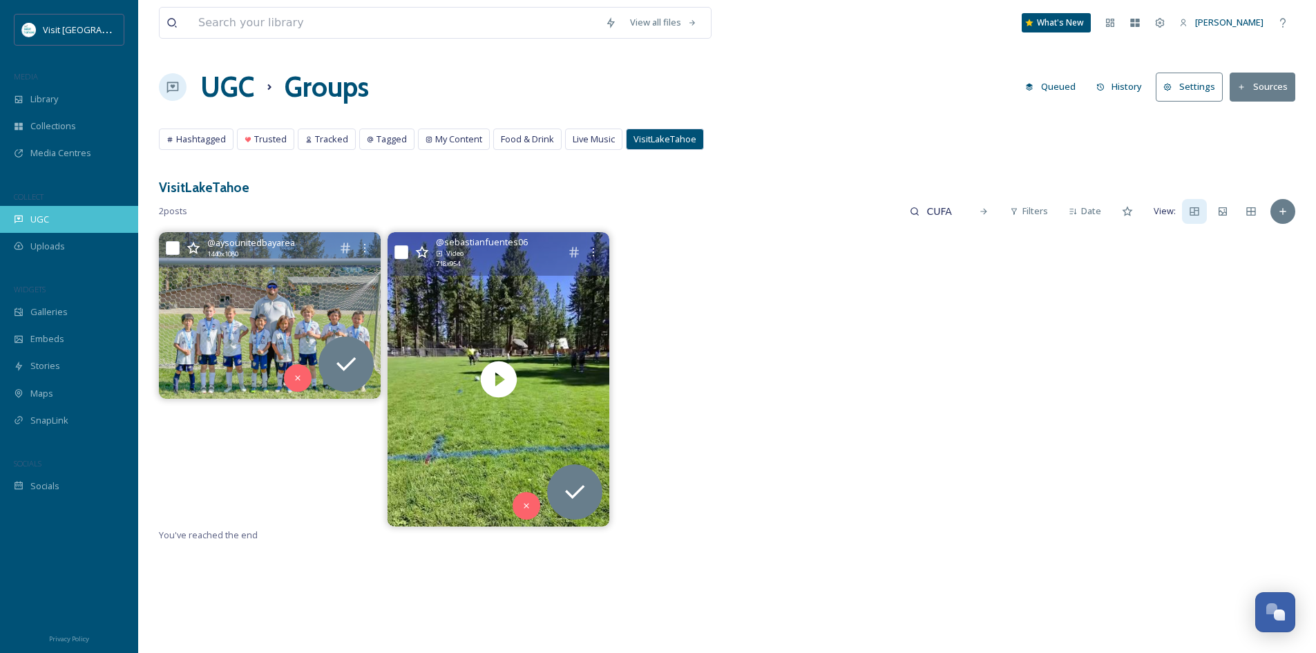
click at [30, 214] on span "UGC" at bounding box center [39, 219] width 19 height 13
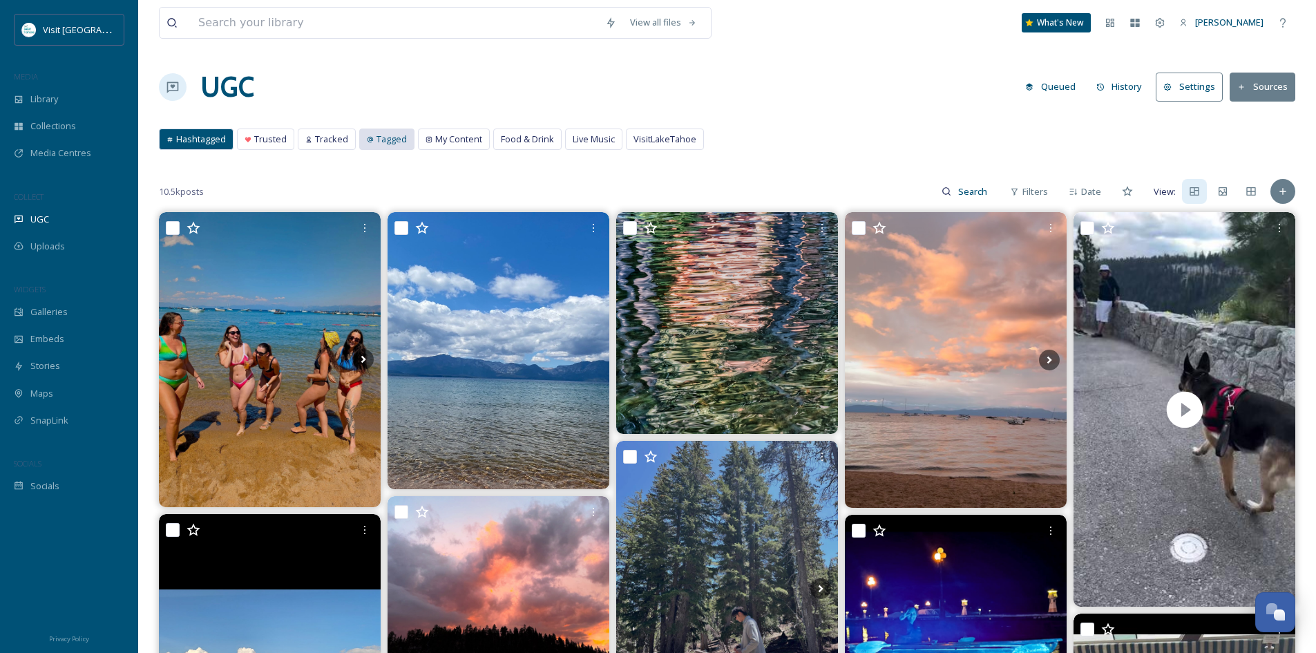
click at [364, 139] on div "Tagged" at bounding box center [387, 139] width 54 height 20
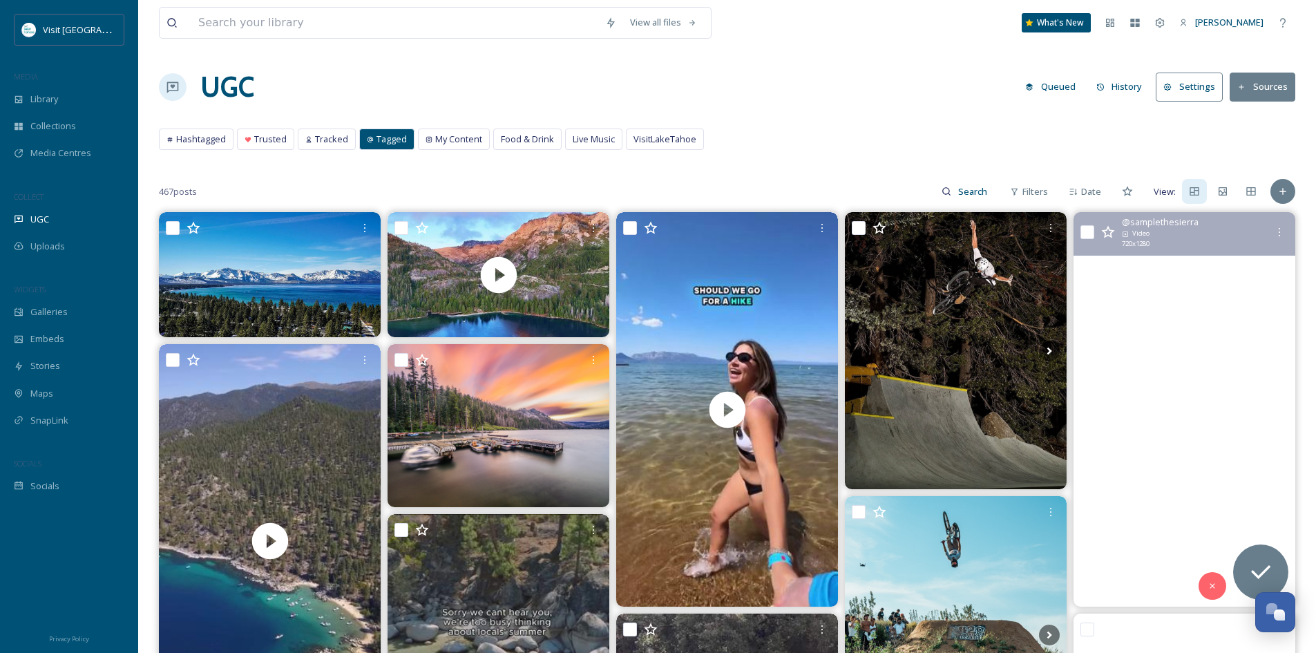
click at [1142, 465] on video "We’re still daydreaming and drooling over this amazing event. 💭\a\aIf you loved…" at bounding box center [1184, 409] width 222 height 394
